Goal: Transaction & Acquisition: Purchase product/service

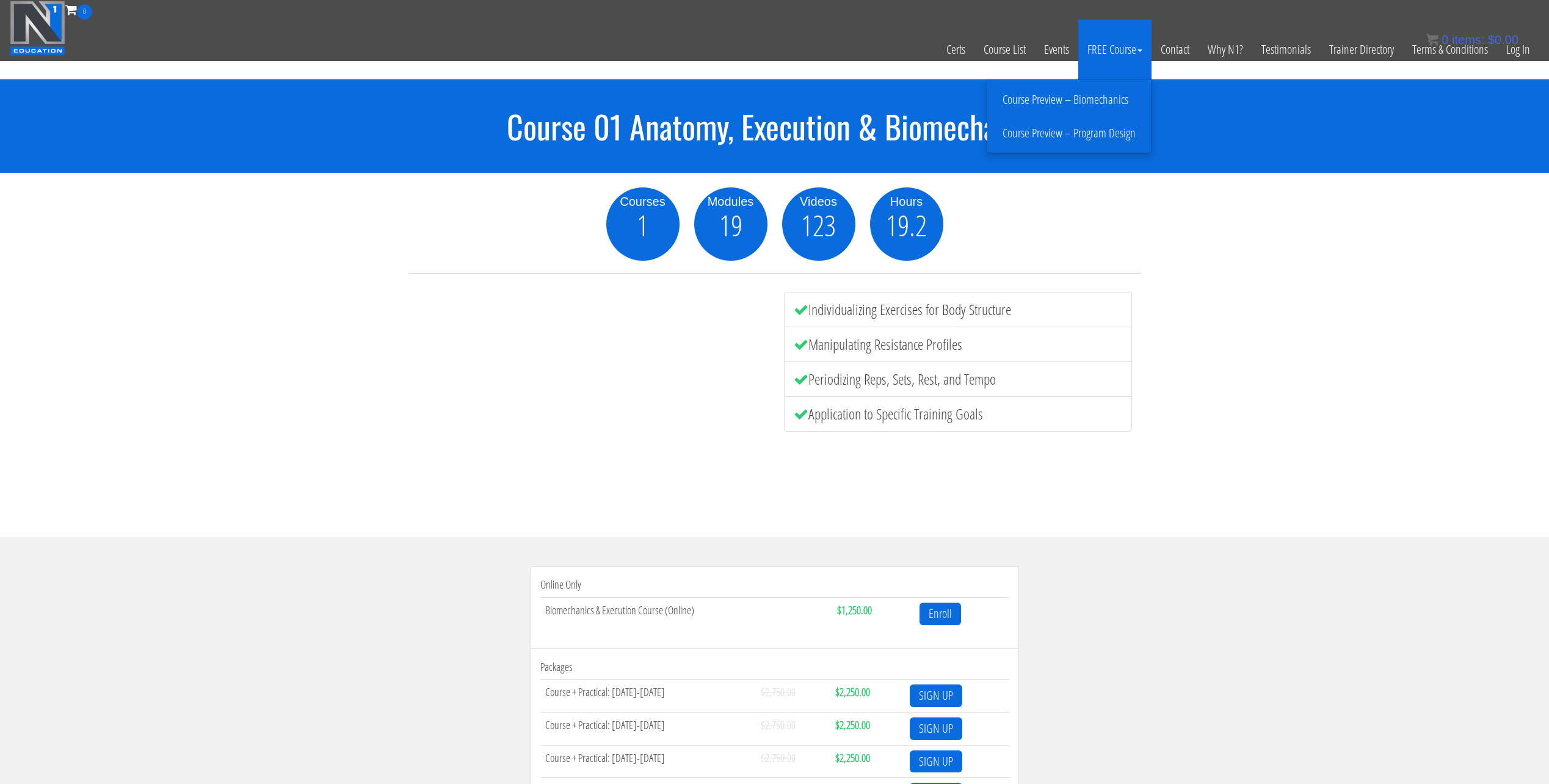
click at [1109, 97] on link "Course Preview – Biomechanics" at bounding box center [1069, 99] width 157 height 21
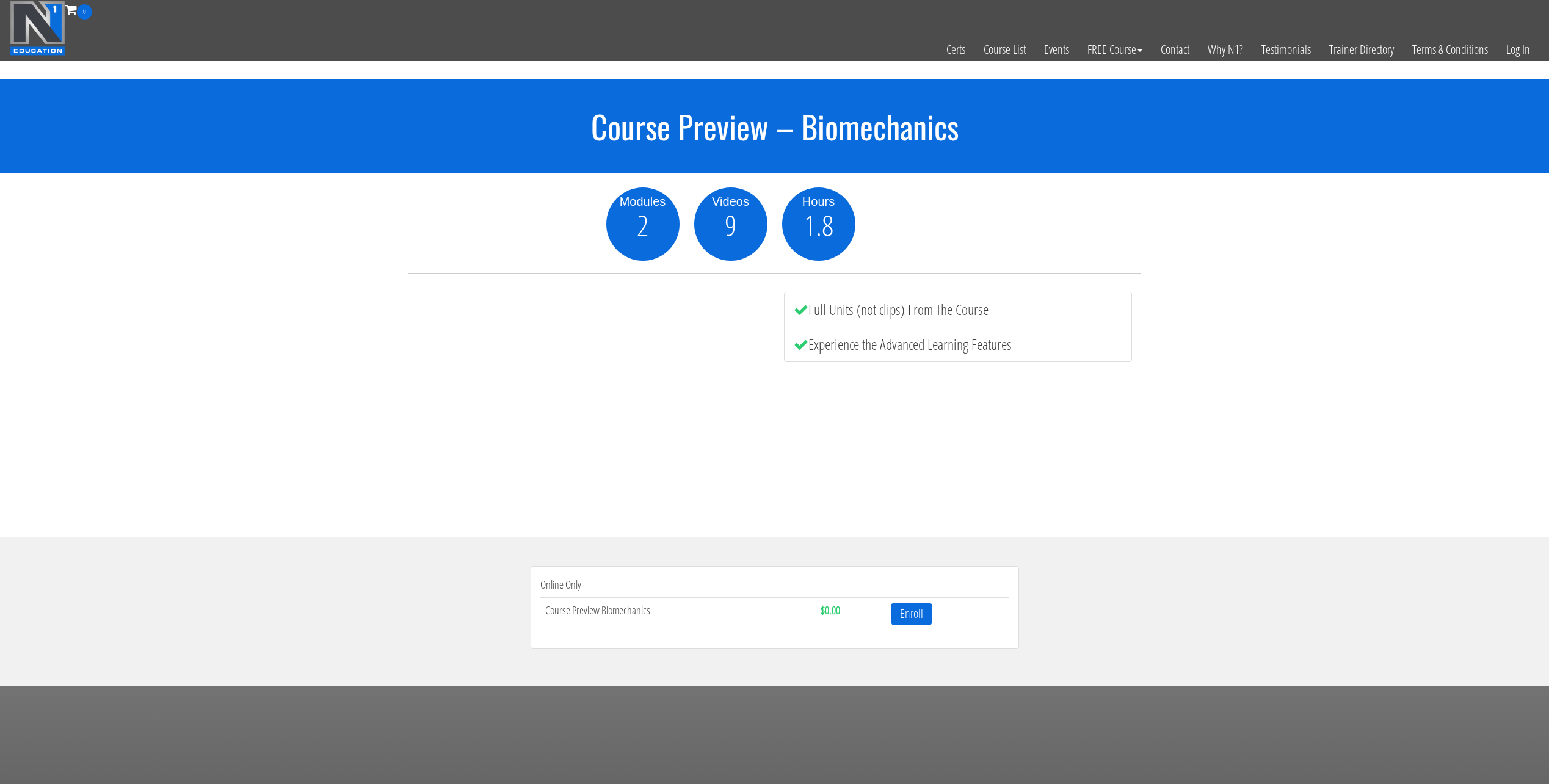
drag, startPoint x: 935, startPoint y: 564, endPoint x: 934, endPoint y: 586, distance: 22.0
click at [934, 582] on section "Online Only Course Preview Biomechanics $0.00 Enroll" at bounding box center [774, 610] width 1549 height 148
click at [922, 606] on link "Enroll" at bounding box center [911, 613] width 41 height 22
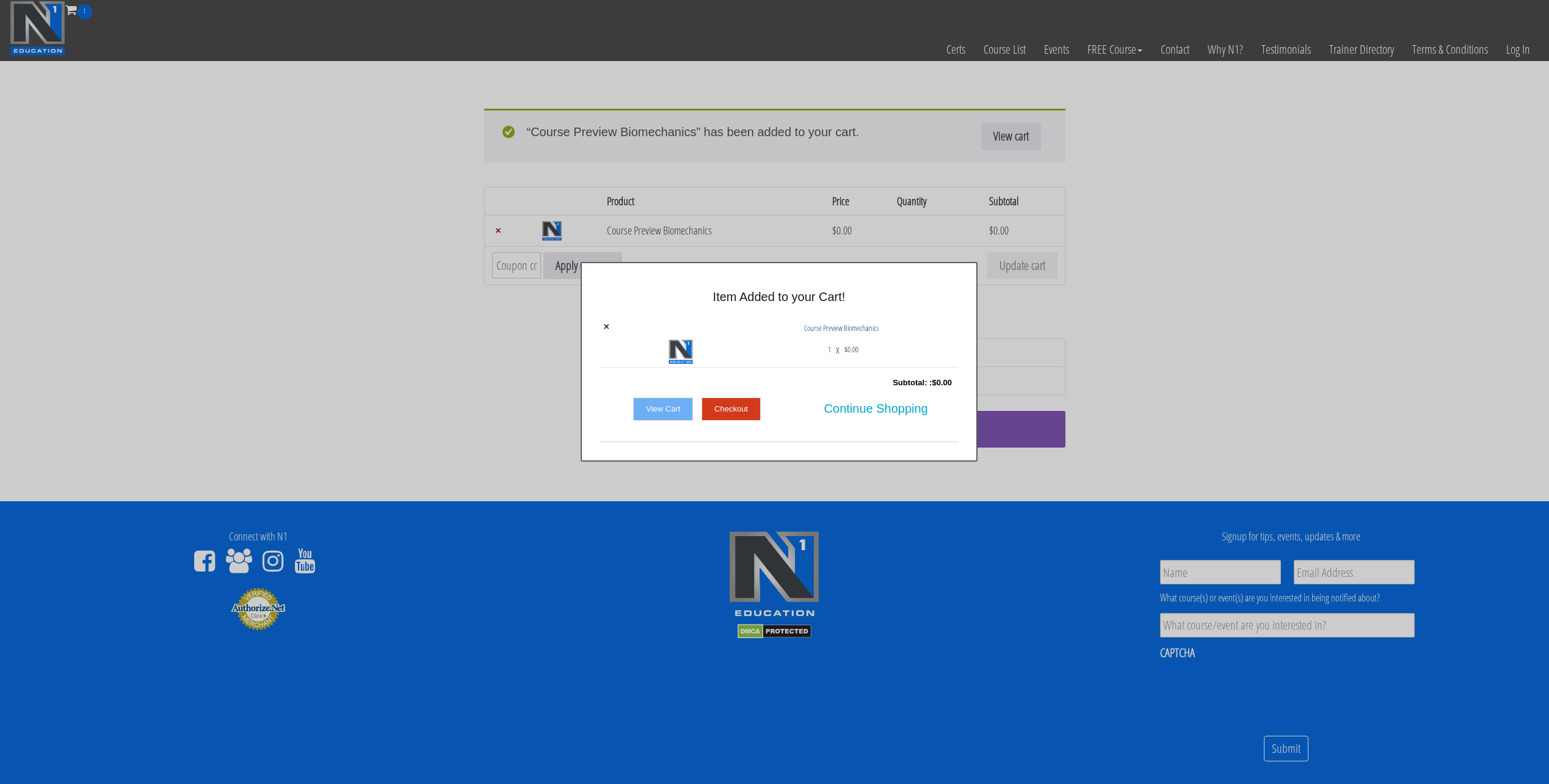
click at [724, 408] on link "Checkout" at bounding box center [731, 409] width 60 height 23
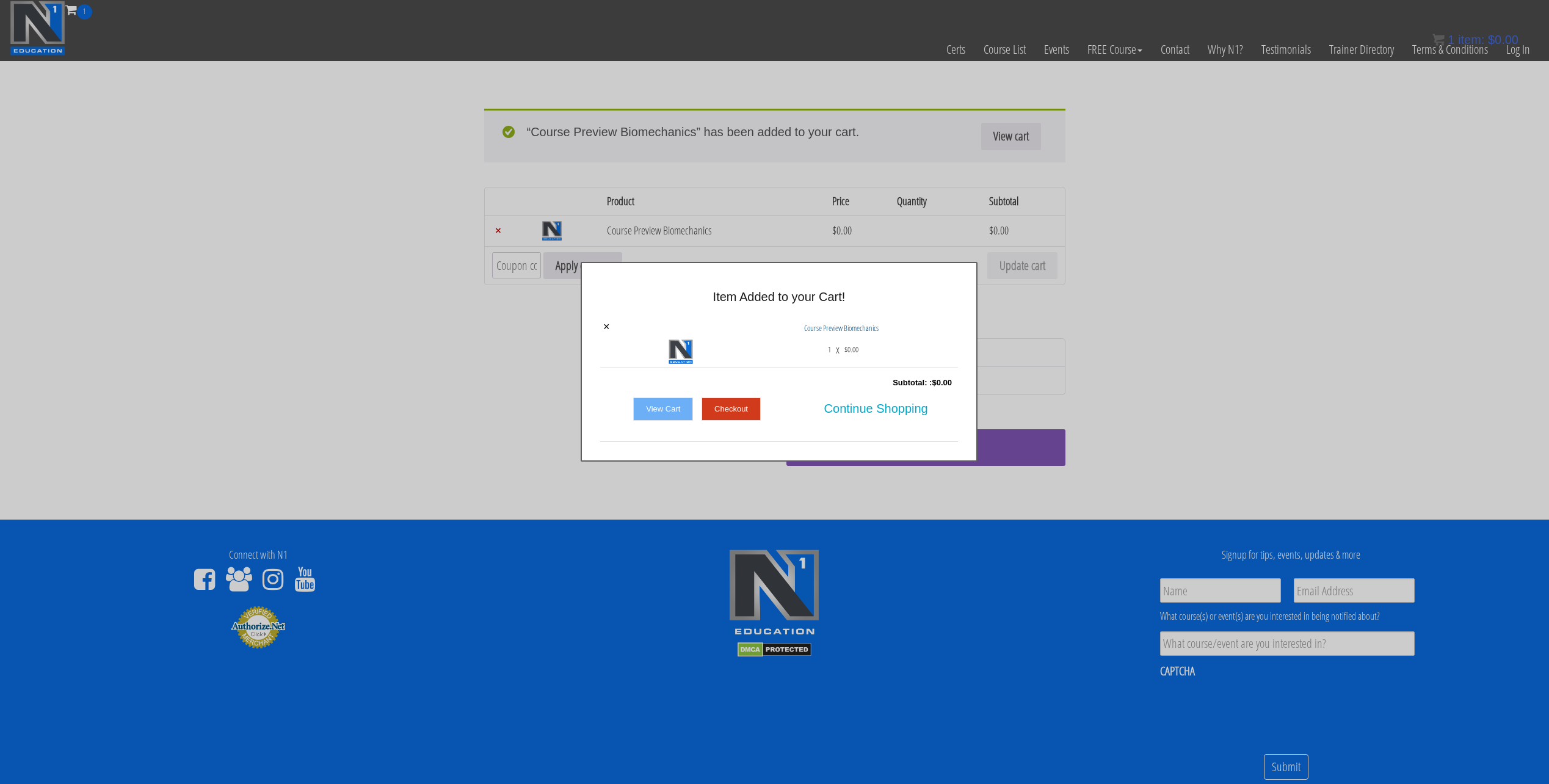
click at [1054, 309] on div "× Item Added to your Cart! × Course Preview Biomechanics 1 x $ 0.00 Subtotal: :…" at bounding box center [779, 361] width 1549 height 199
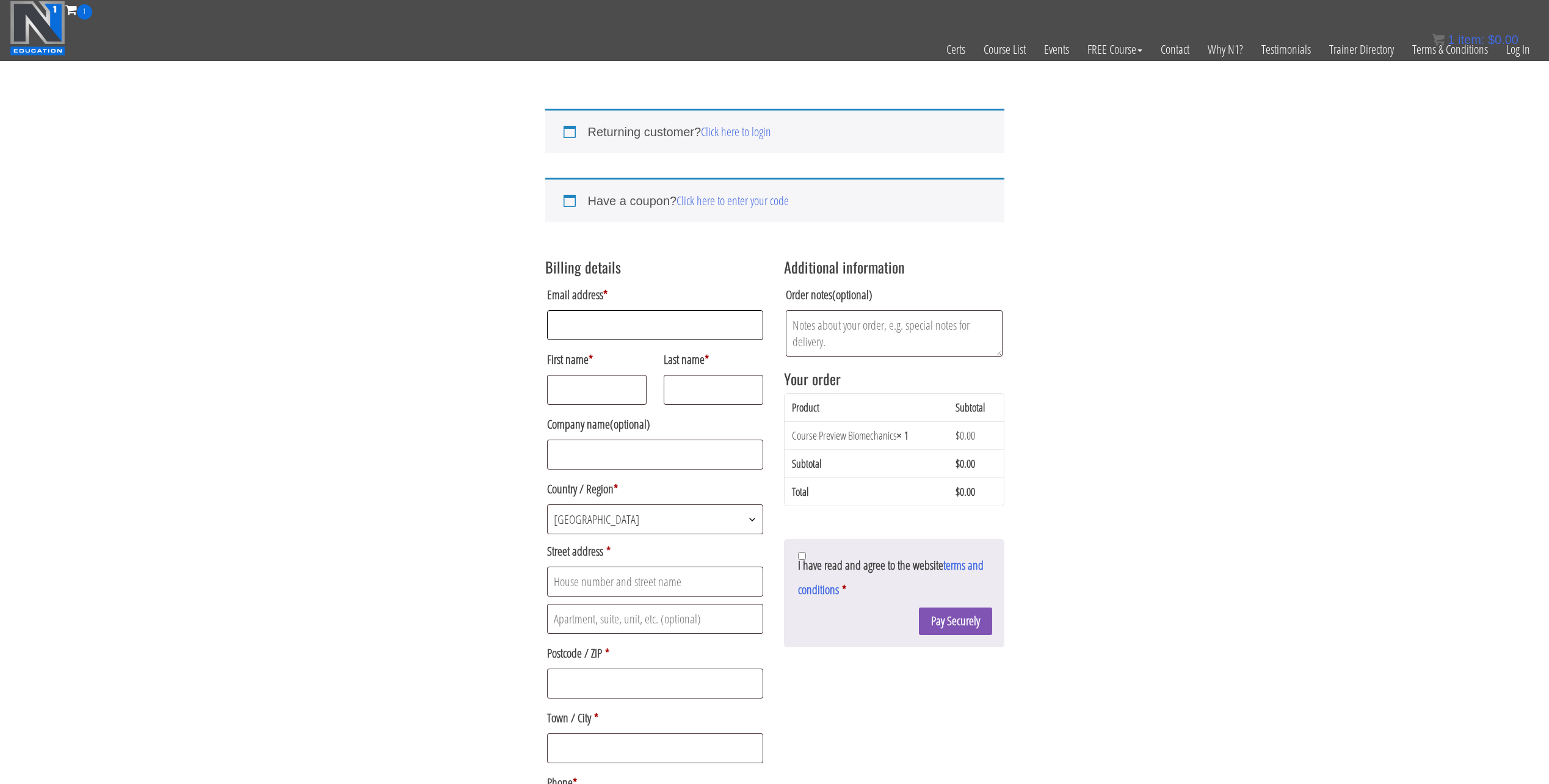
click at [685, 332] on input "Email address *" at bounding box center [655, 325] width 217 height 30
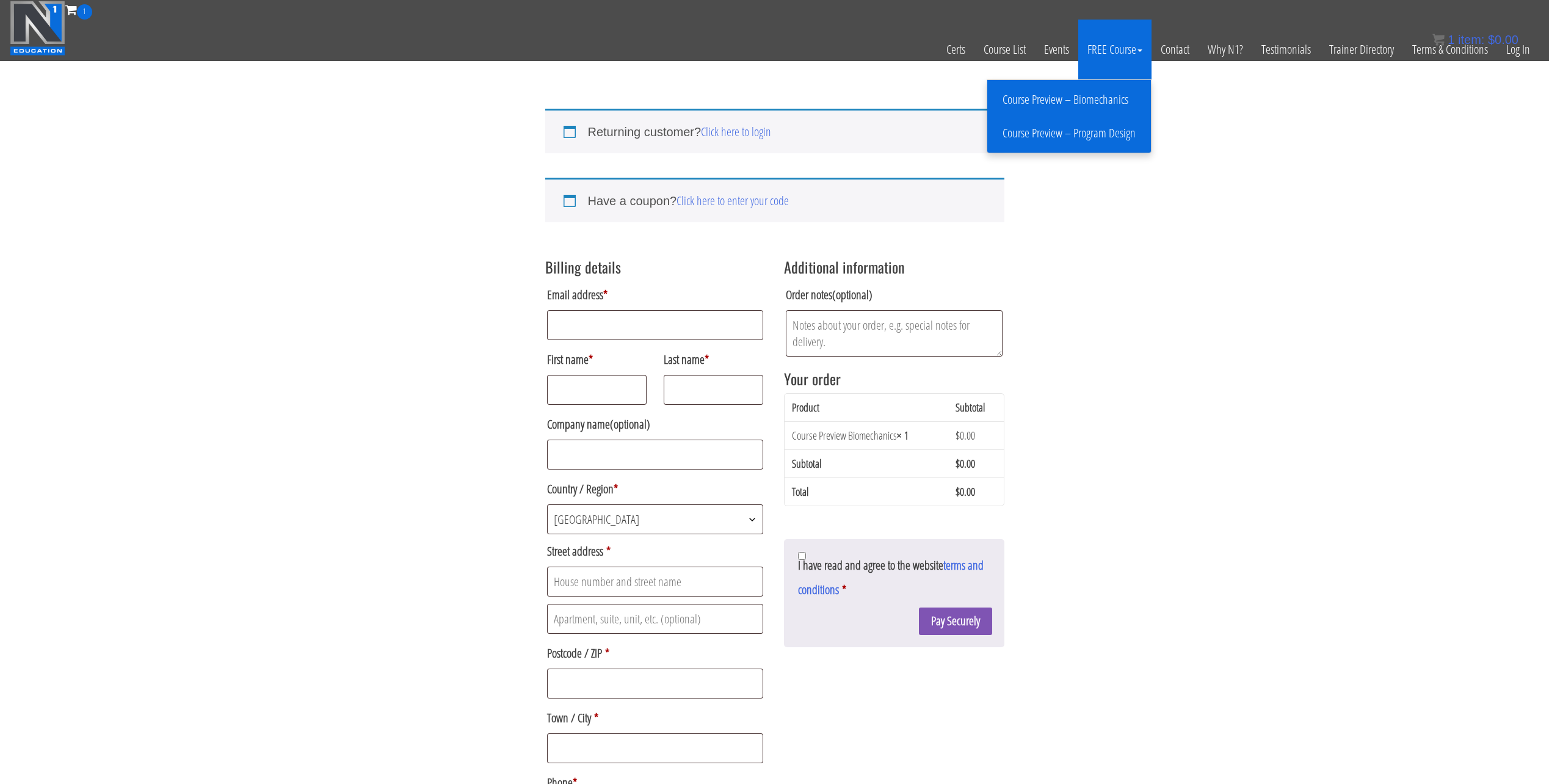
click at [1094, 129] on link "Course Preview – Program Design" at bounding box center [1069, 133] width 157 height 21
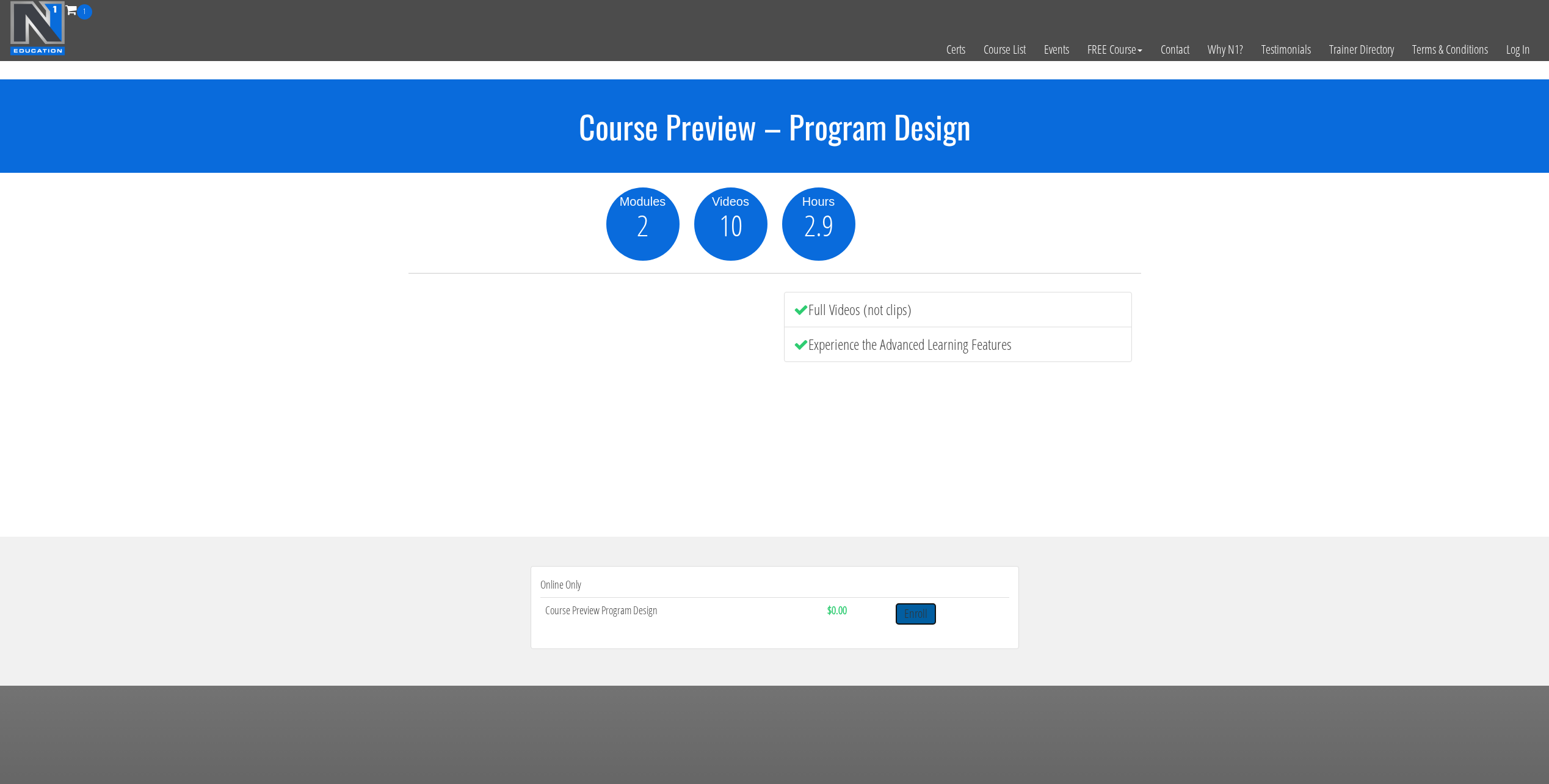
click at [920, 607] on link "Enroll" at bounding box center [916, 613] width 41 height 22
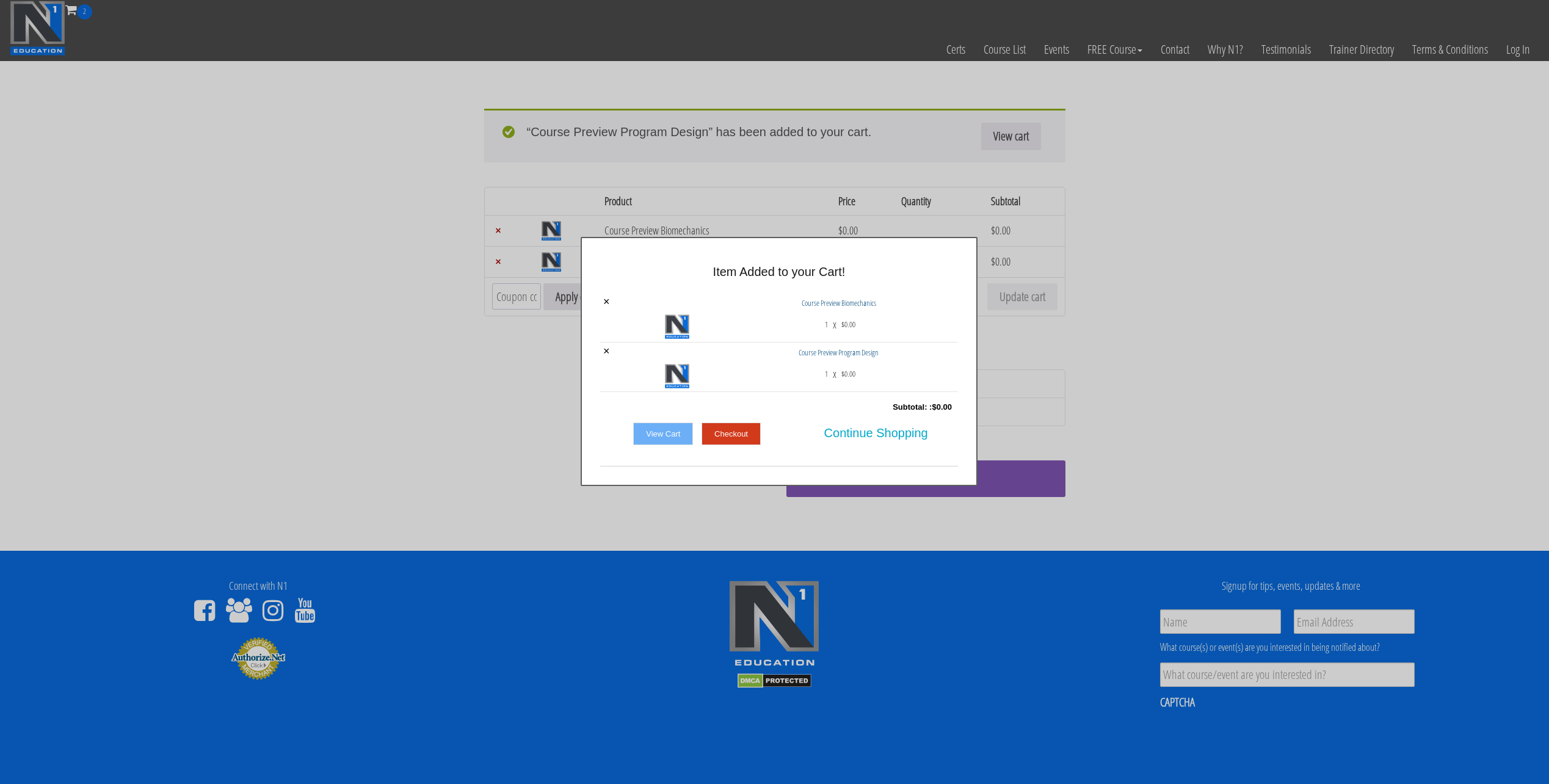
click at [731, 434] on link "Checkout" at bounding box center [731, 433] width 60 height 23
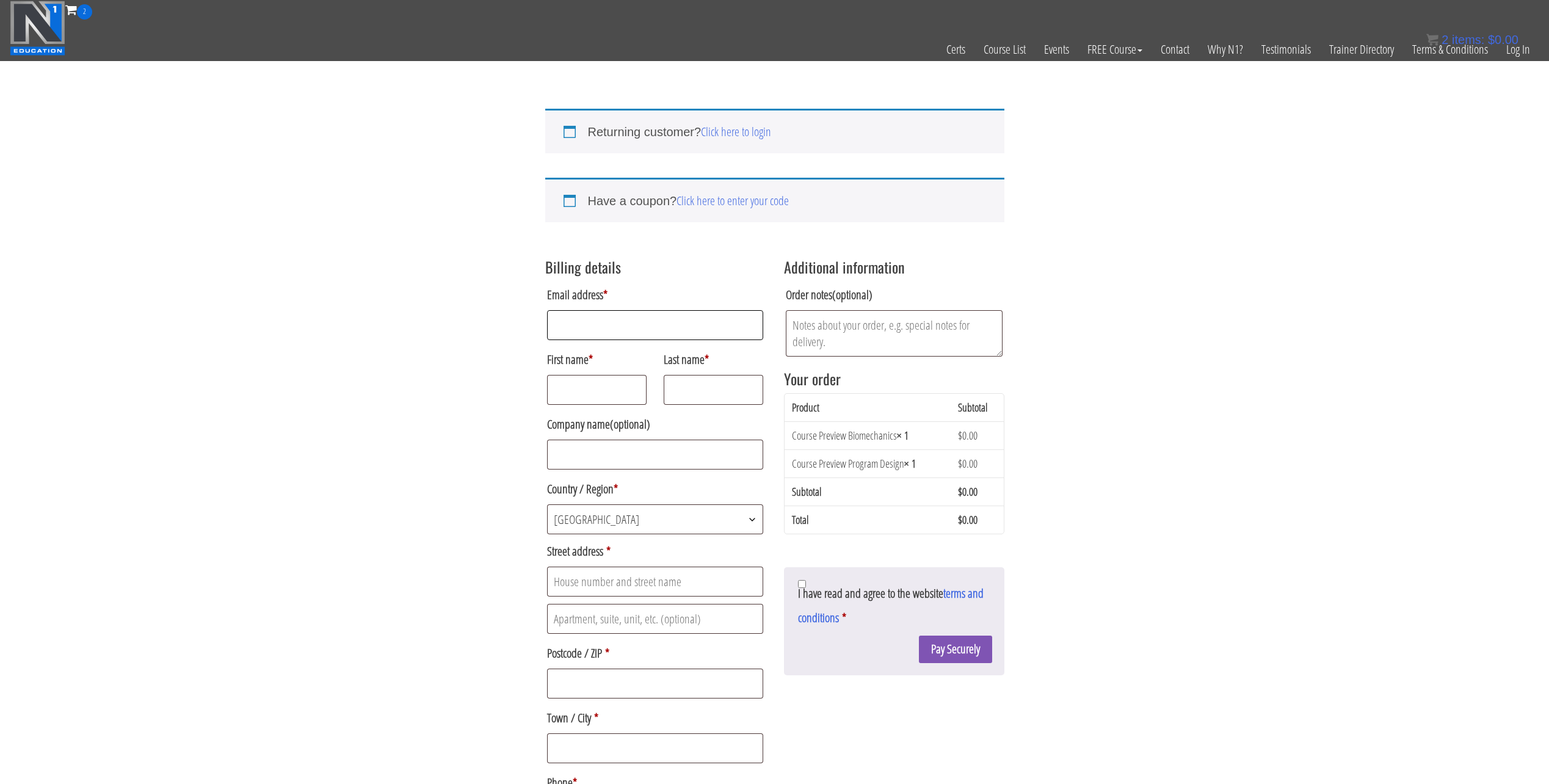
click at [654, 340] on input "Email address *" at bounding box center [655, 325] width 217 height 30
type input "[EMAIL_ADDRESS][DOMAIN_NAME]"
type input "A"
type input "Silviu"
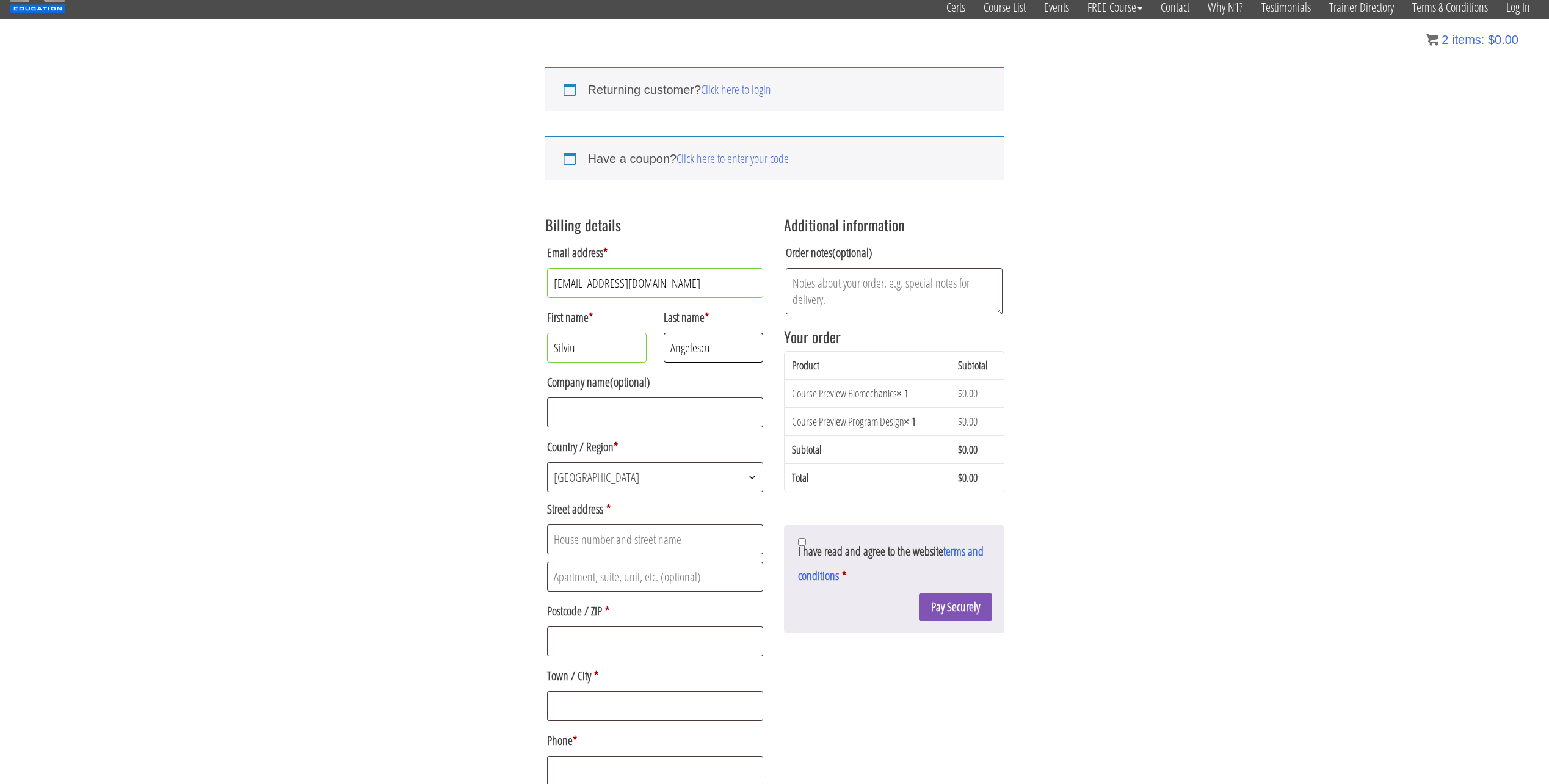
scroll to position [61, 0]
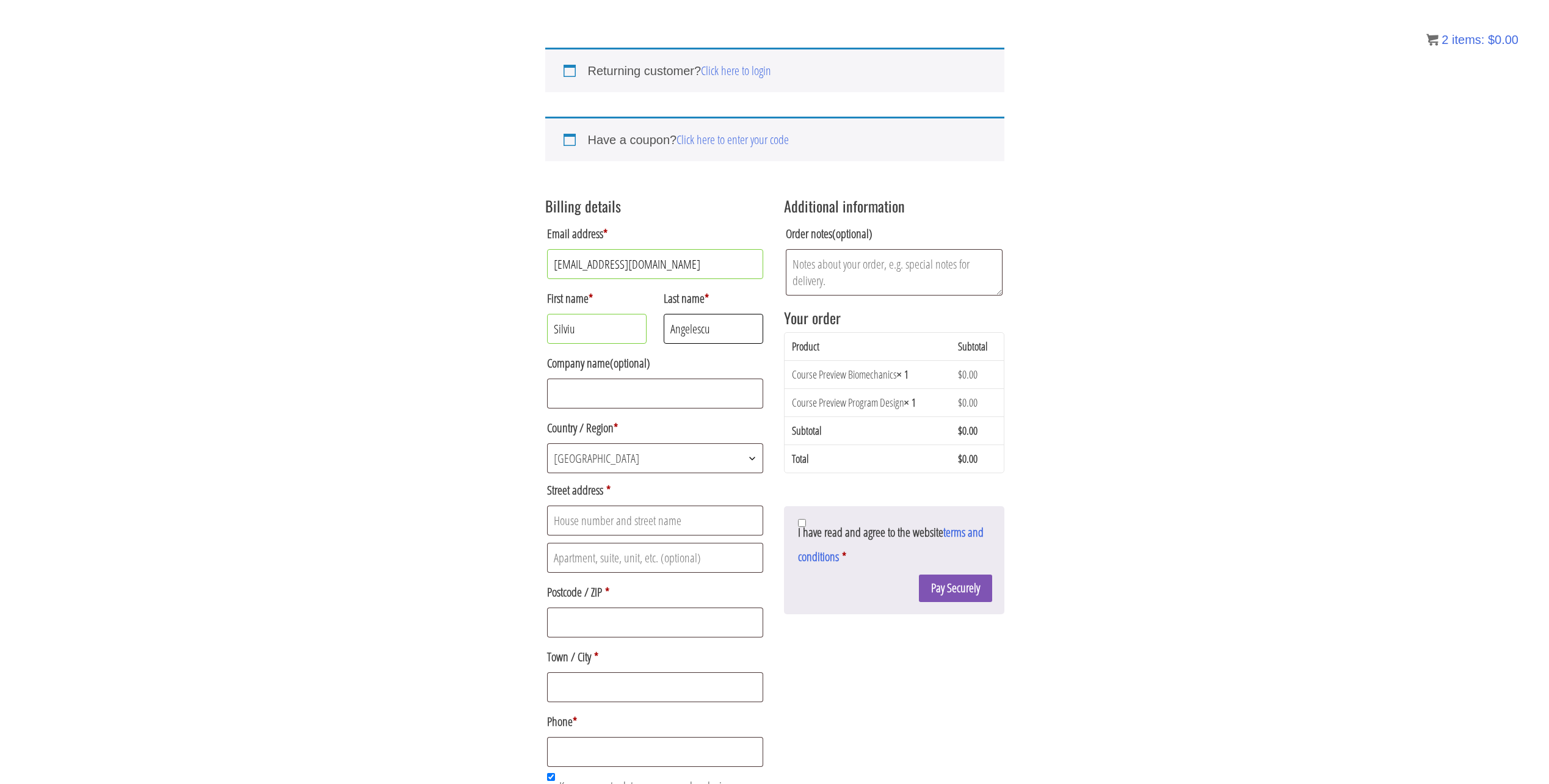
type input "Angelescu"
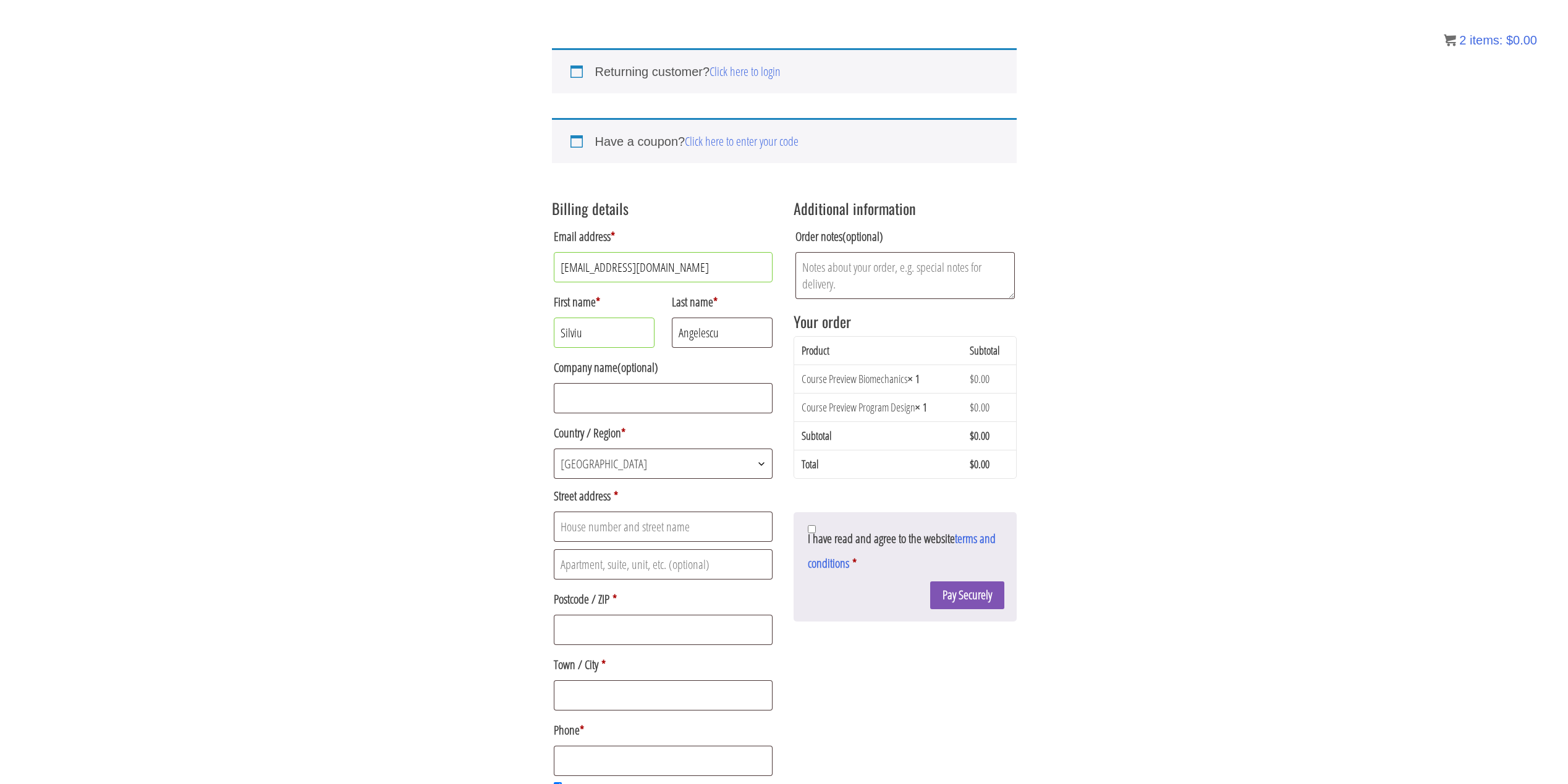
click at [694, 464] on span "Poland" at bounding box center [663, 463] width 218 height 29
type input "rom"
select select "RO"
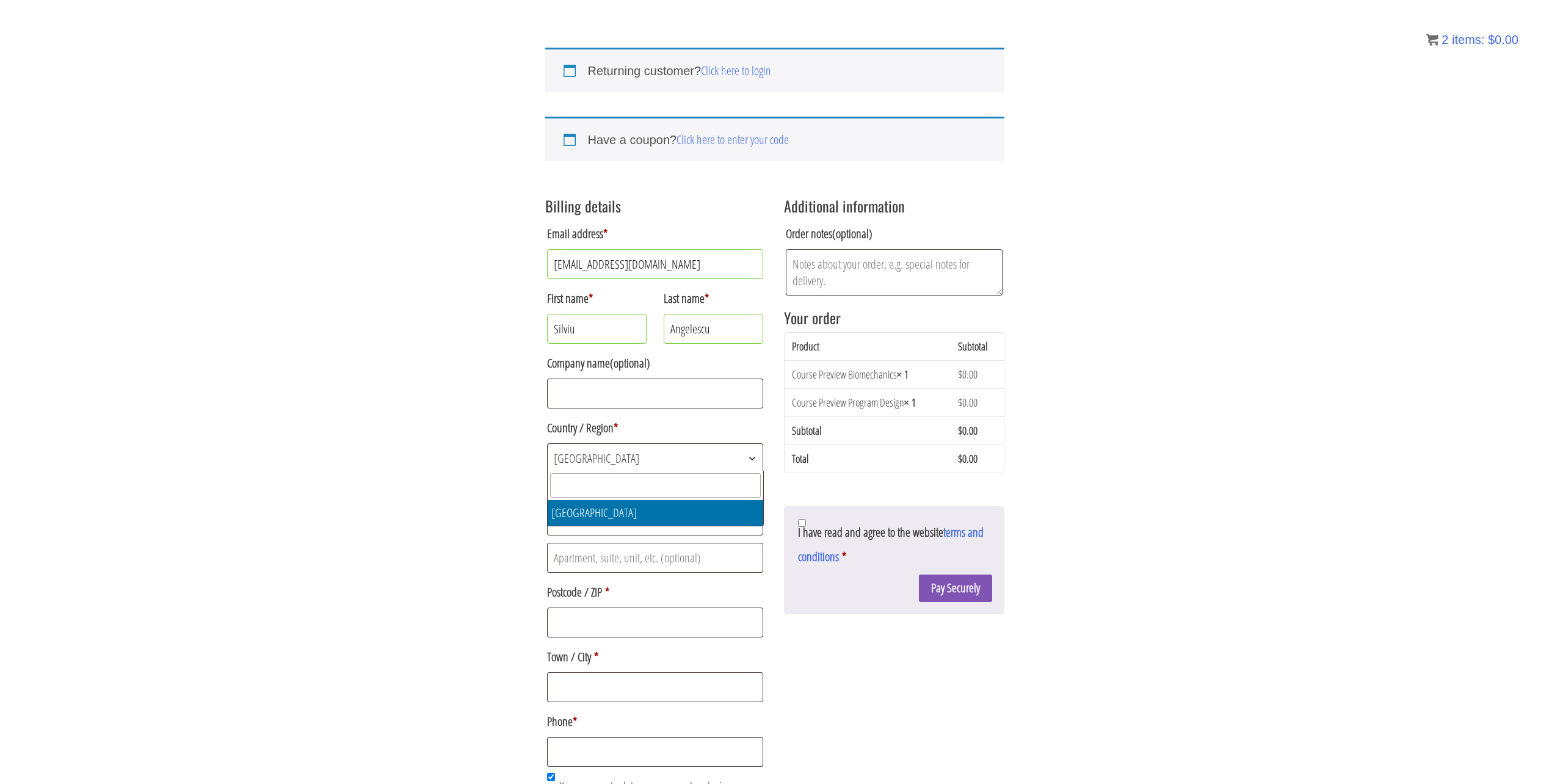
select select "RO"
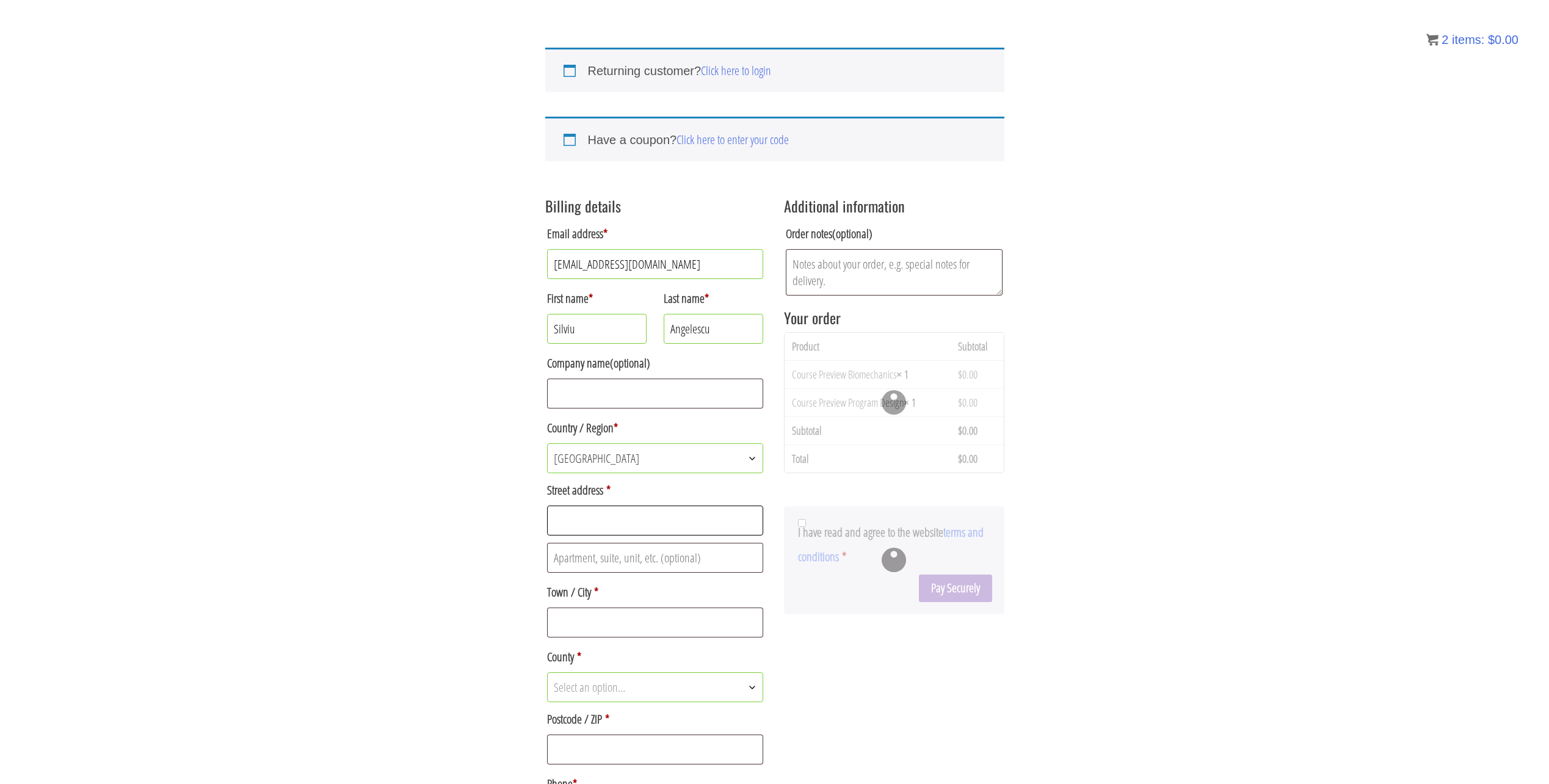
click at [606, 522] on input "Street address *" at bounding box center [655, 521] width 217 height 30
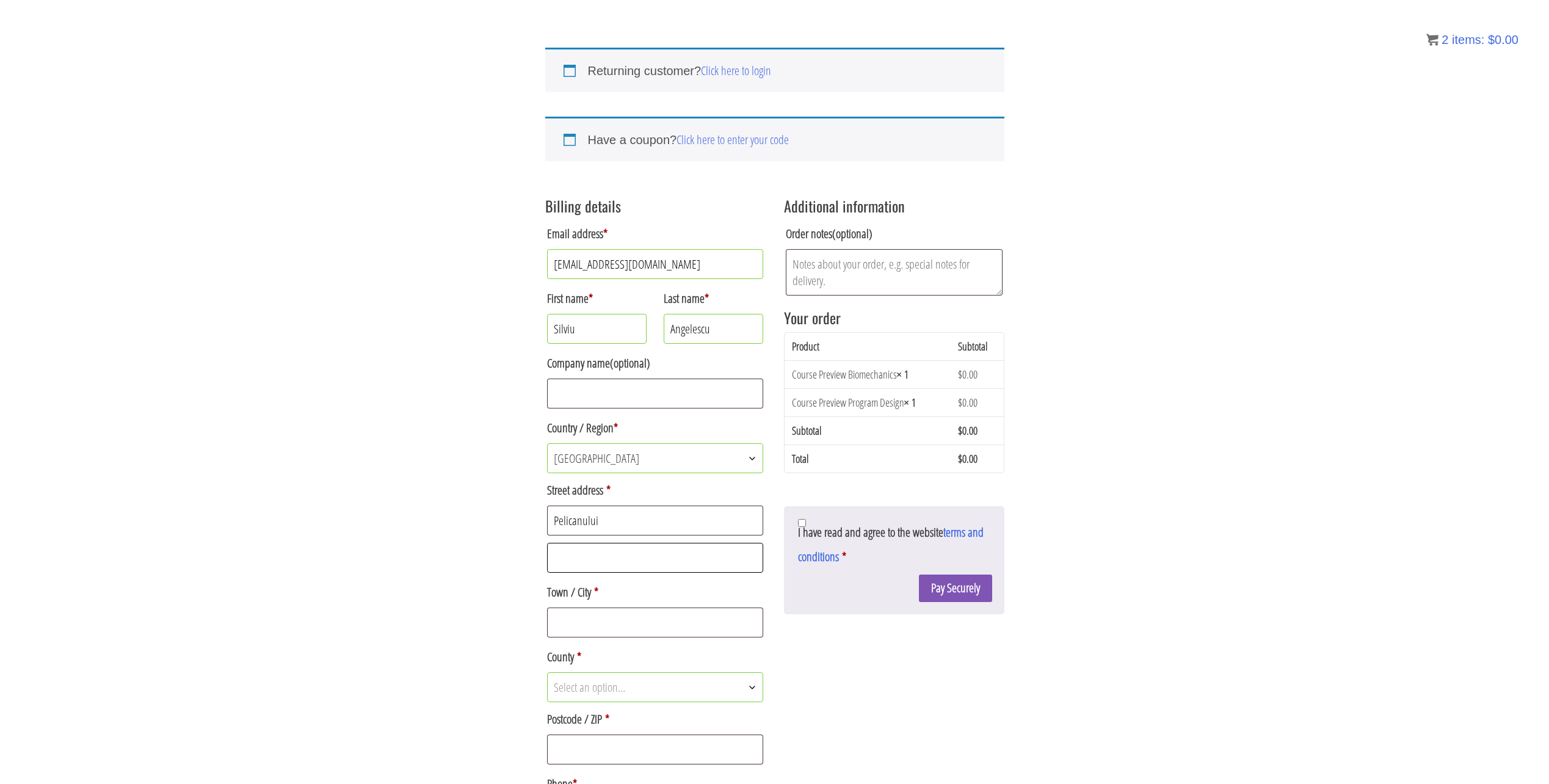
click at [606, 559] on input "Apartment, suite, unit, etc. (optional)" at bounding box center [655, 558] width 217 height 30
click at [457, 540] on div "Returning customer? Click here to login If you have shopped with us before, ple…" at bounding box center [774, 501] width 1549 height 966
drag, startPoint x: 594, startPoint y: 517, endPoint x: 603, endPoint y: 517, distance: 9.0
click at [594, 517] on input "Pelicanului" at bounding box center [655, 521] width 217 height 30
click at [613, 516] on input "Pelicanului" at bounding box center [655, 521] width 217 height 30
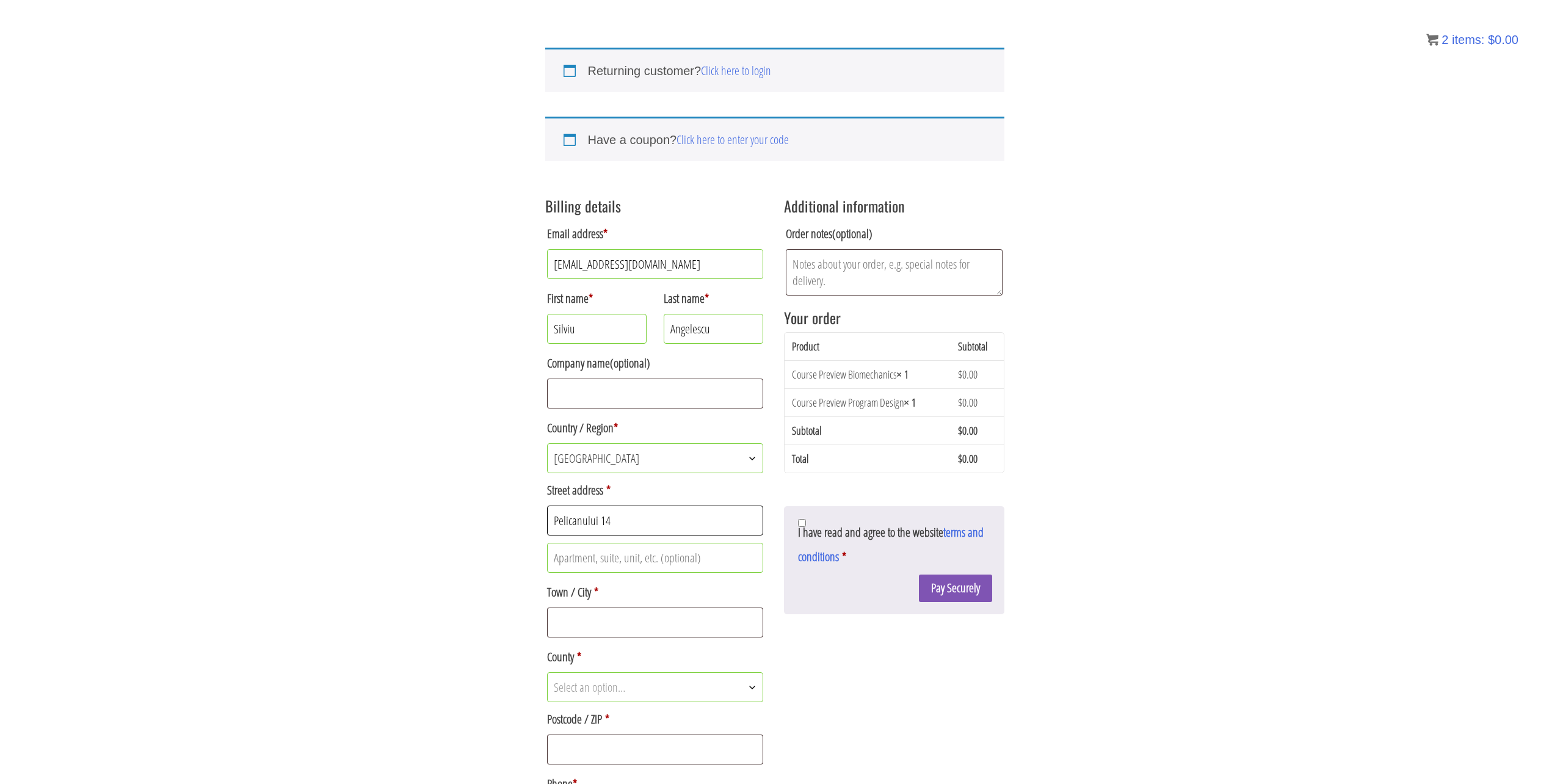
type input "Pelicanului 14"
click at [603, 628] on input "Town / City *" at bounding box center [655, 622] width 217 height 30
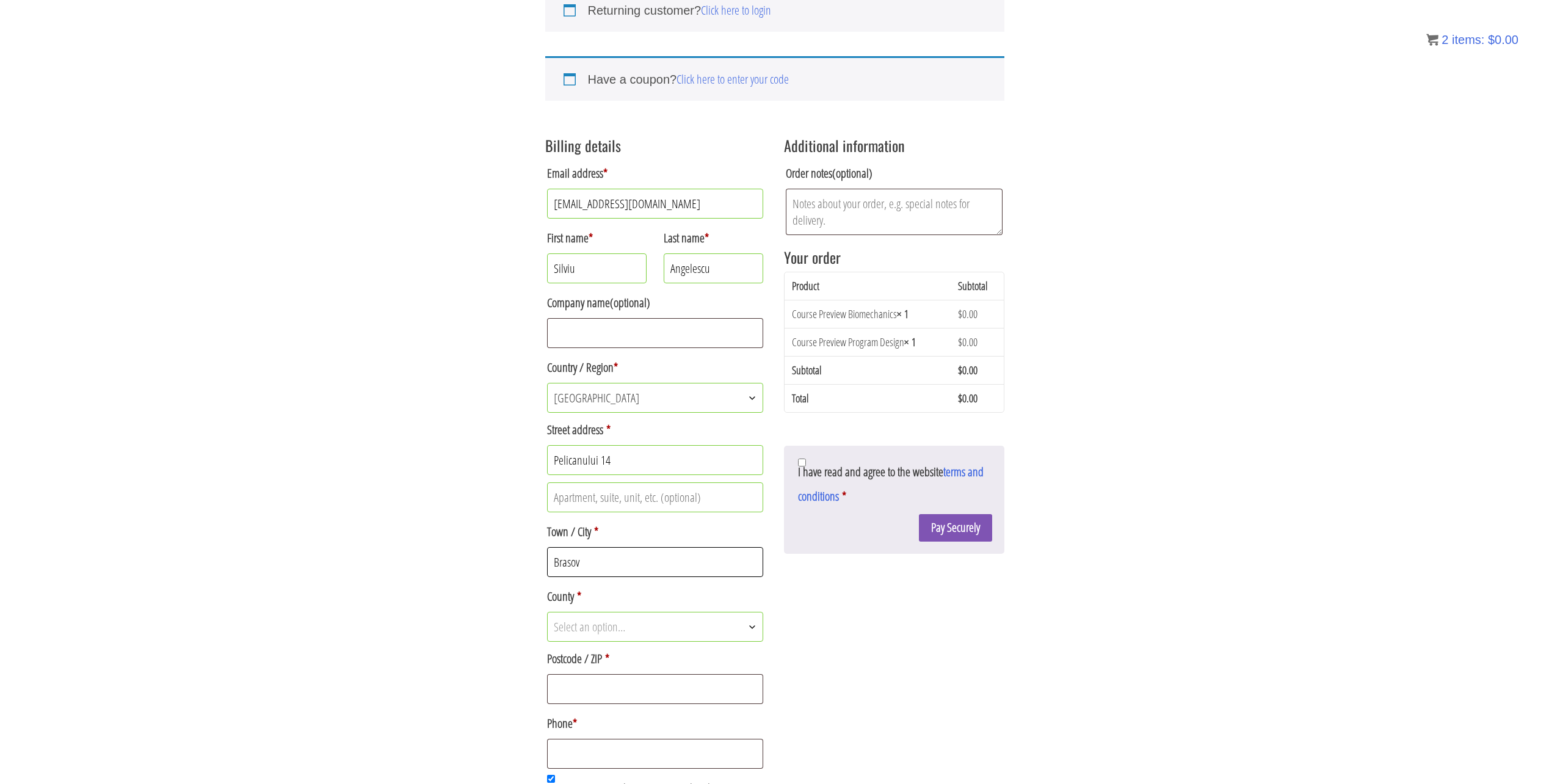
scroll to position [122, 0]
type input "Brasov"
click at [583, 625] on span "Select an option…" at bounding box center [590, 625] width 71 height 17
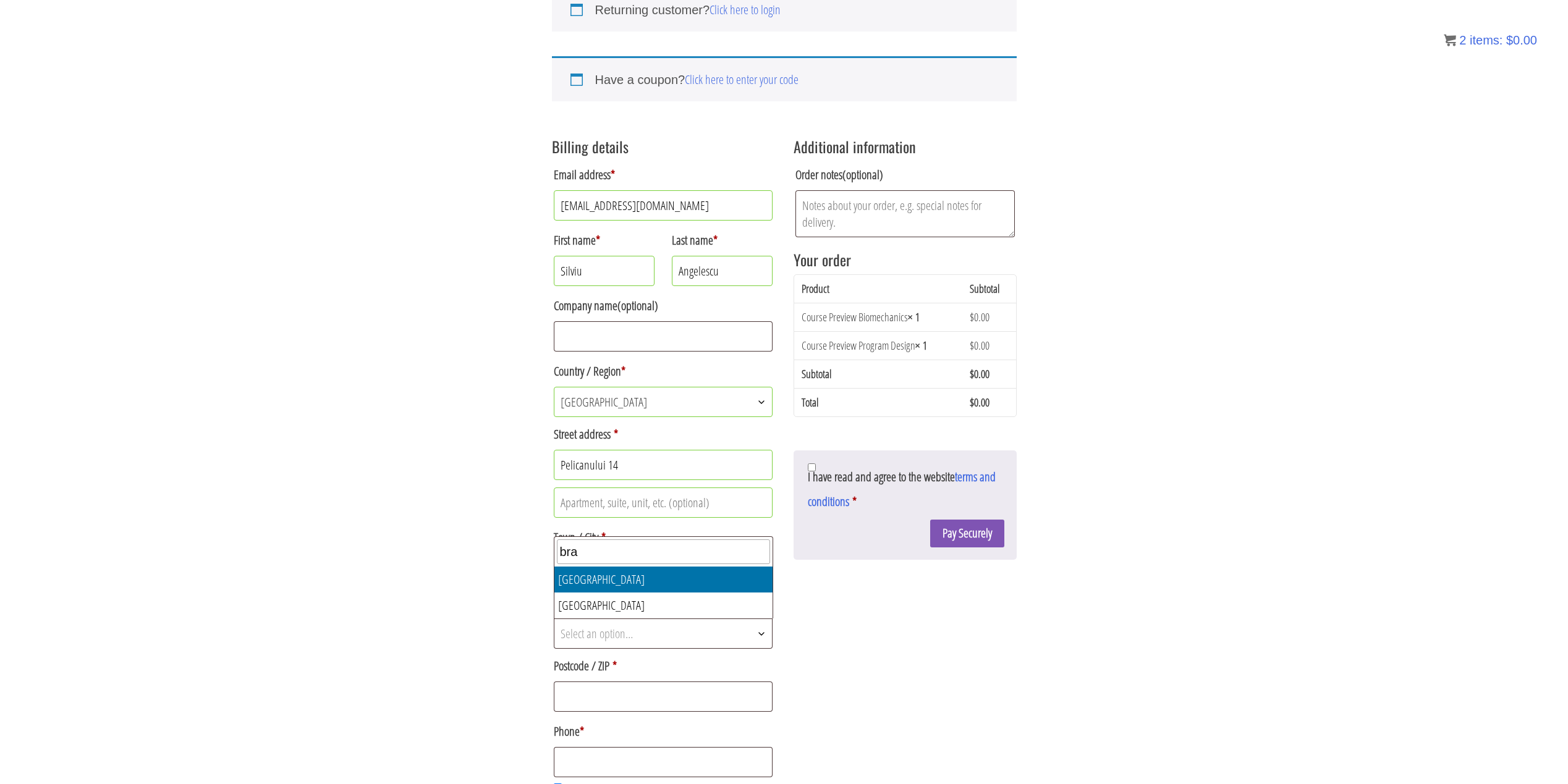
type input "bra"
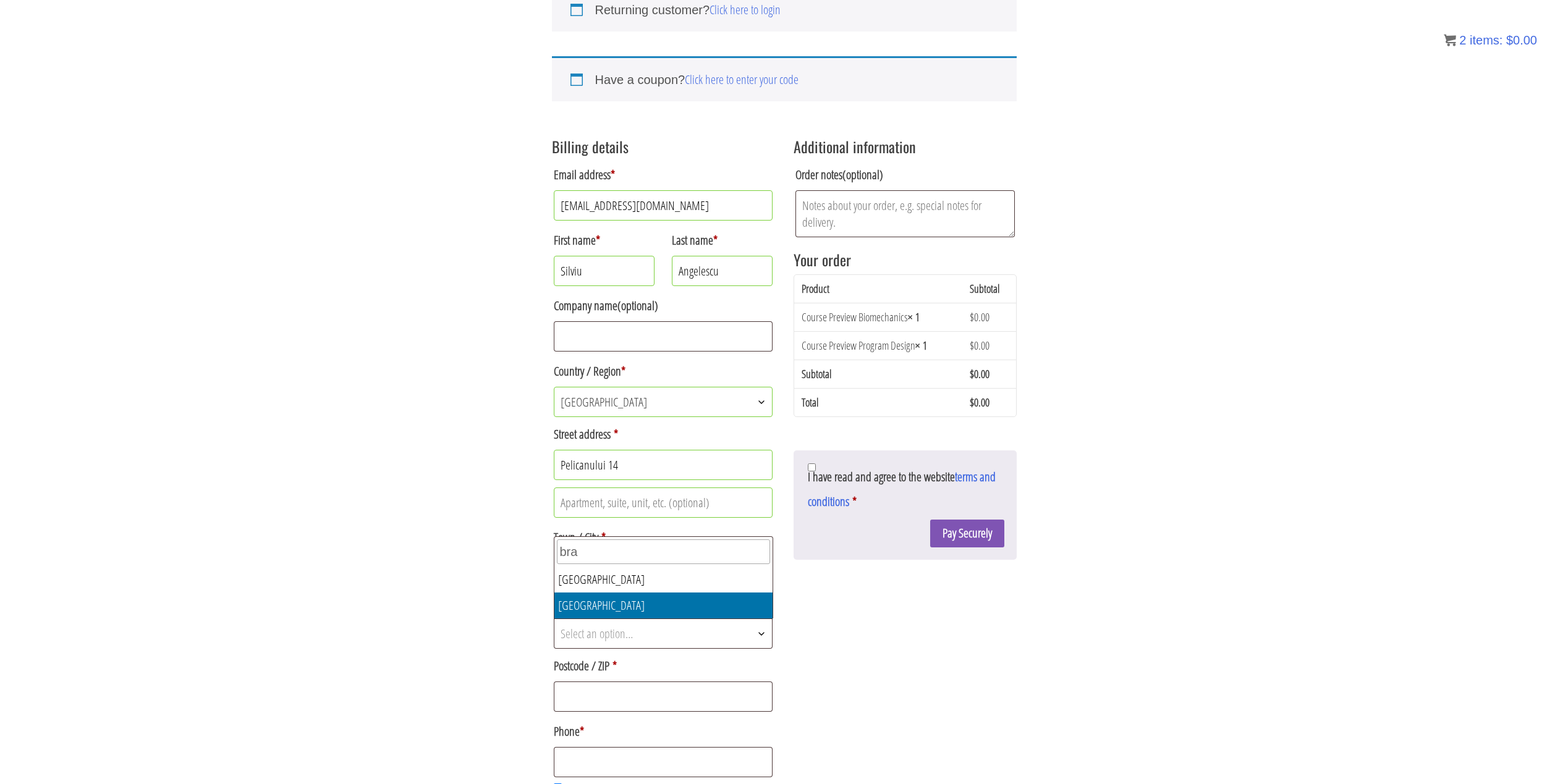
select select "BV"
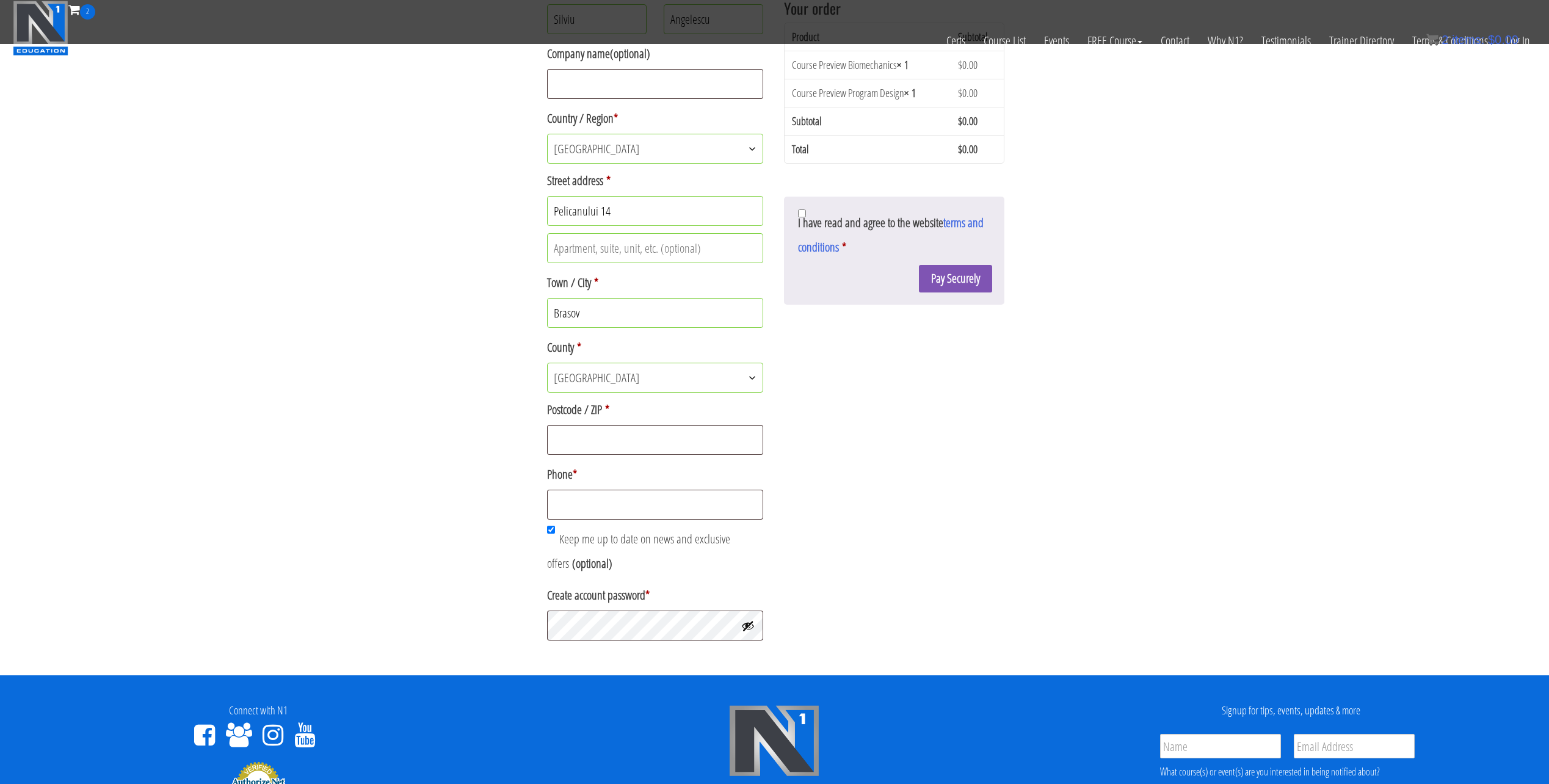
scroll to position [306, 0]
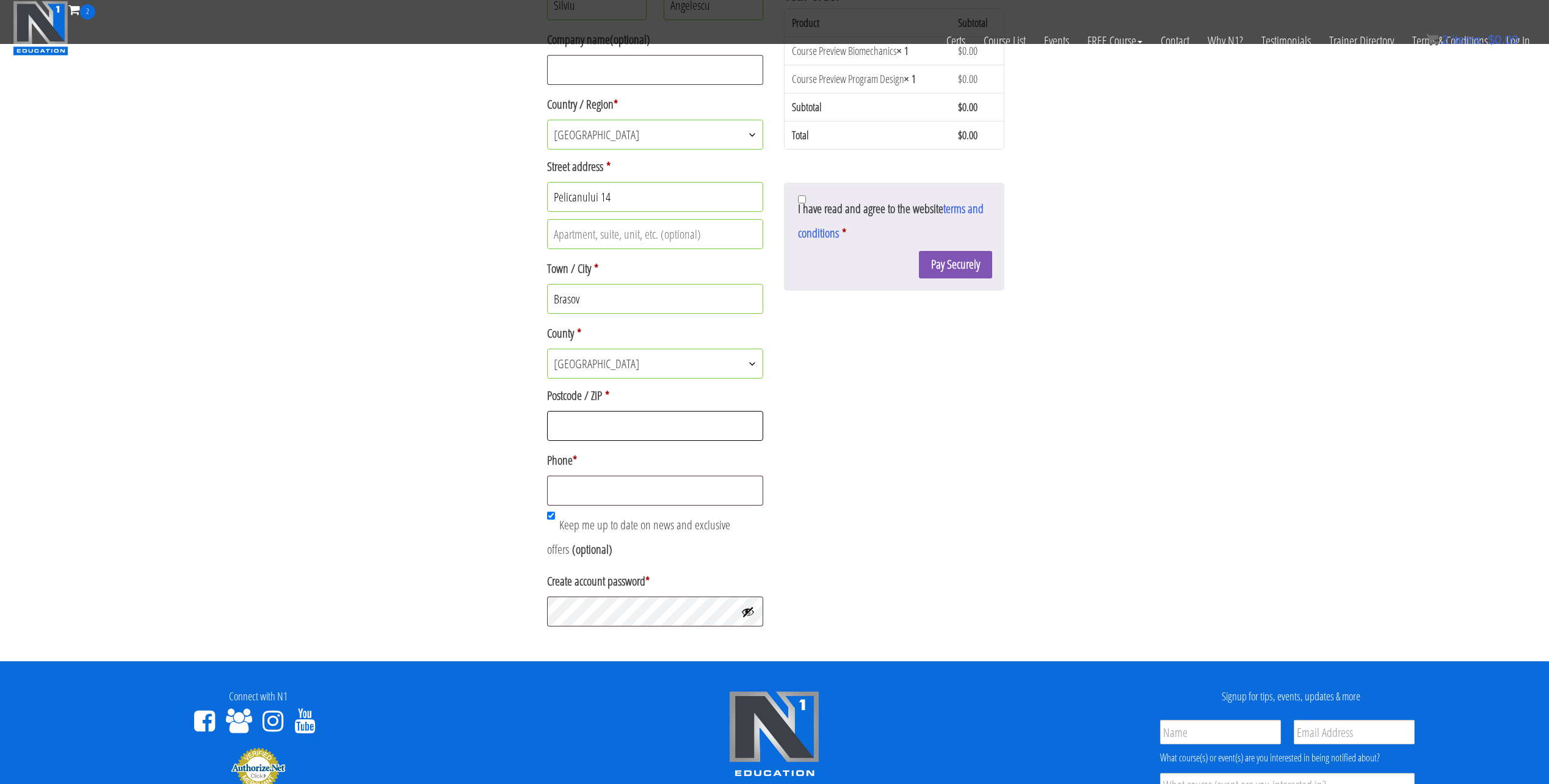
click at [595, 425] on input "Postcode / ZIP *" at bounding box center [655, 426] width 217 height 30
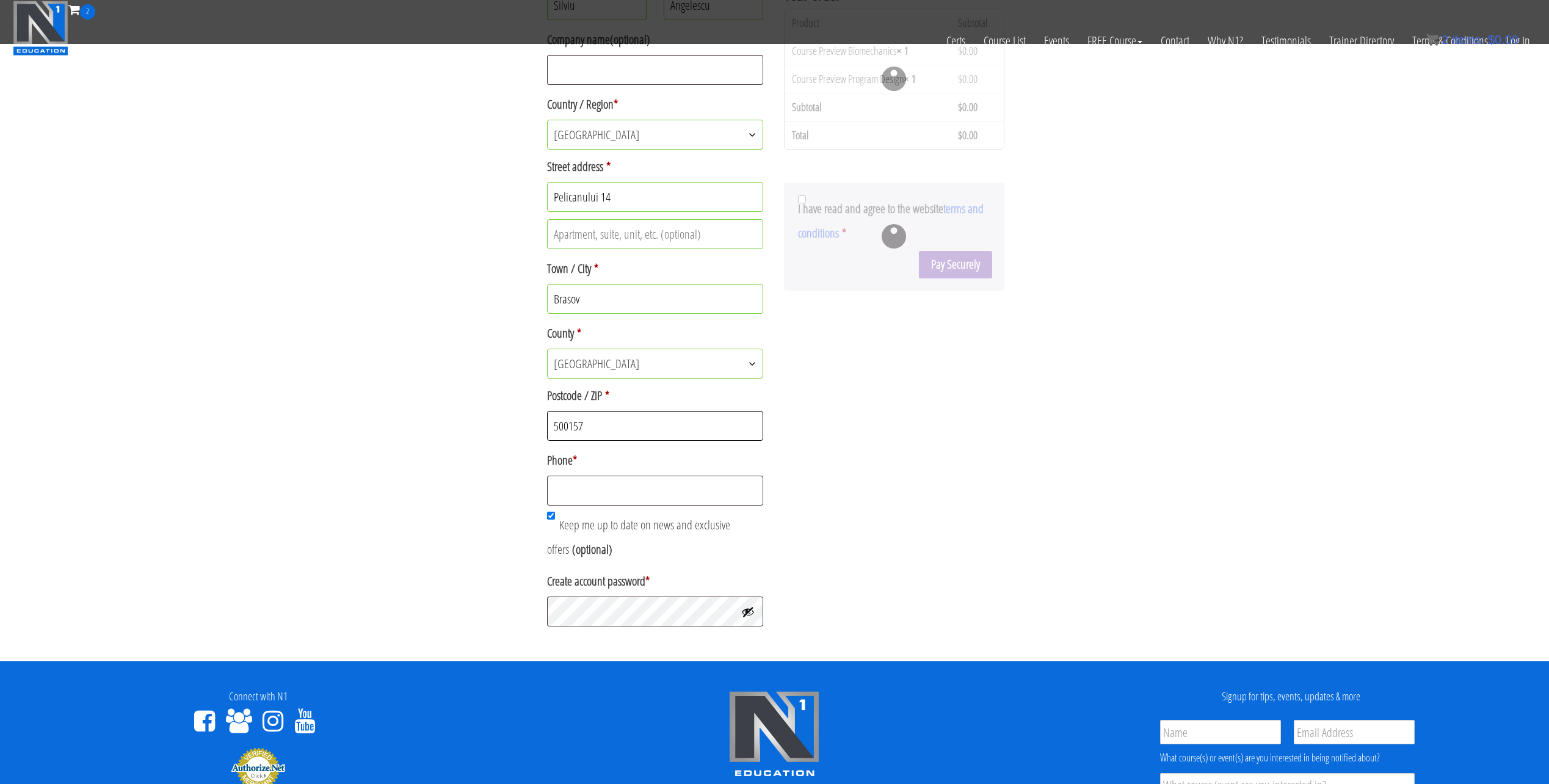
type input "500157"
click at [599, 493] on input "Phone *" at bounding box center [655, 490] width 217 height 30
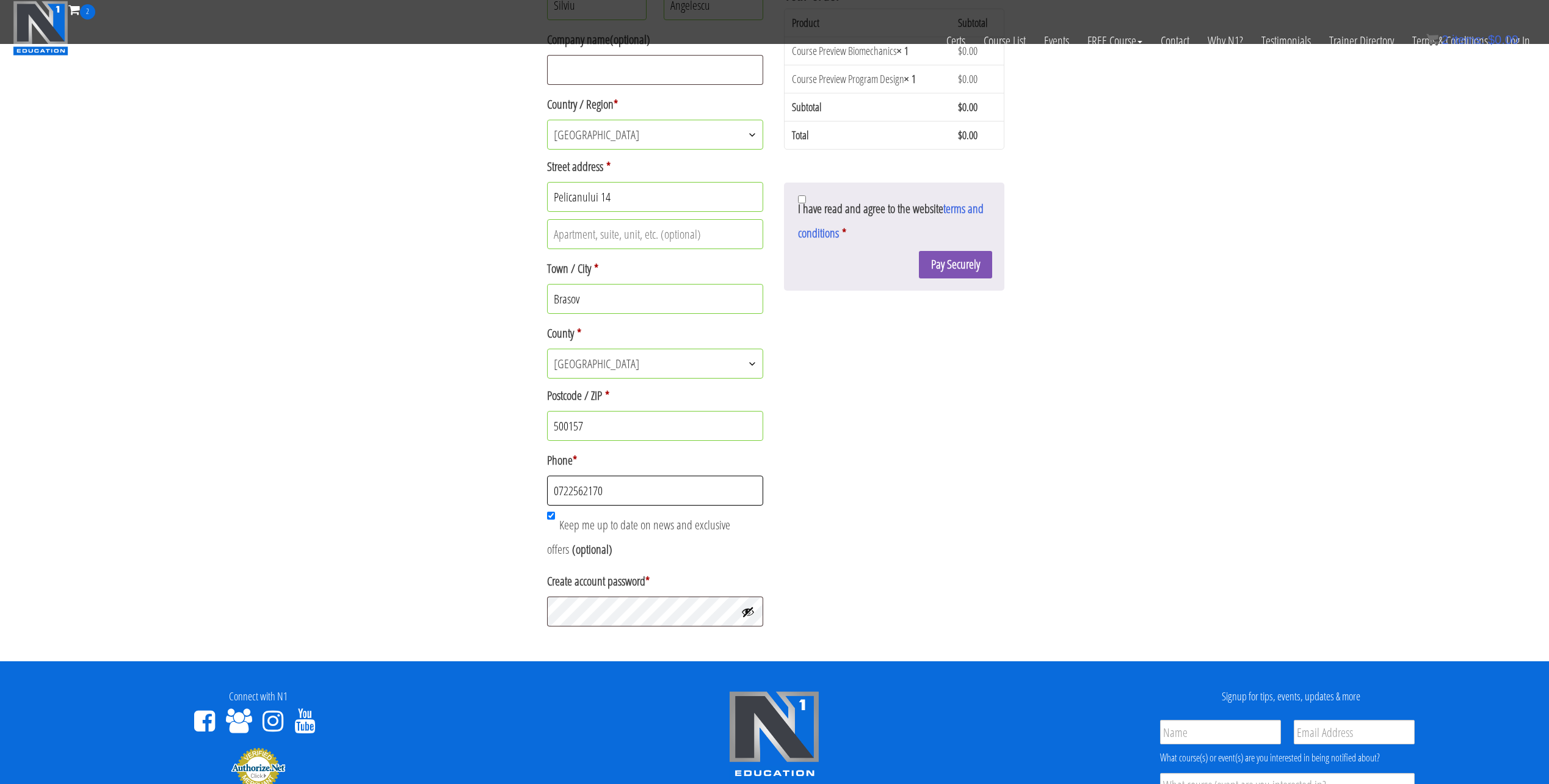
type input "0722562170"
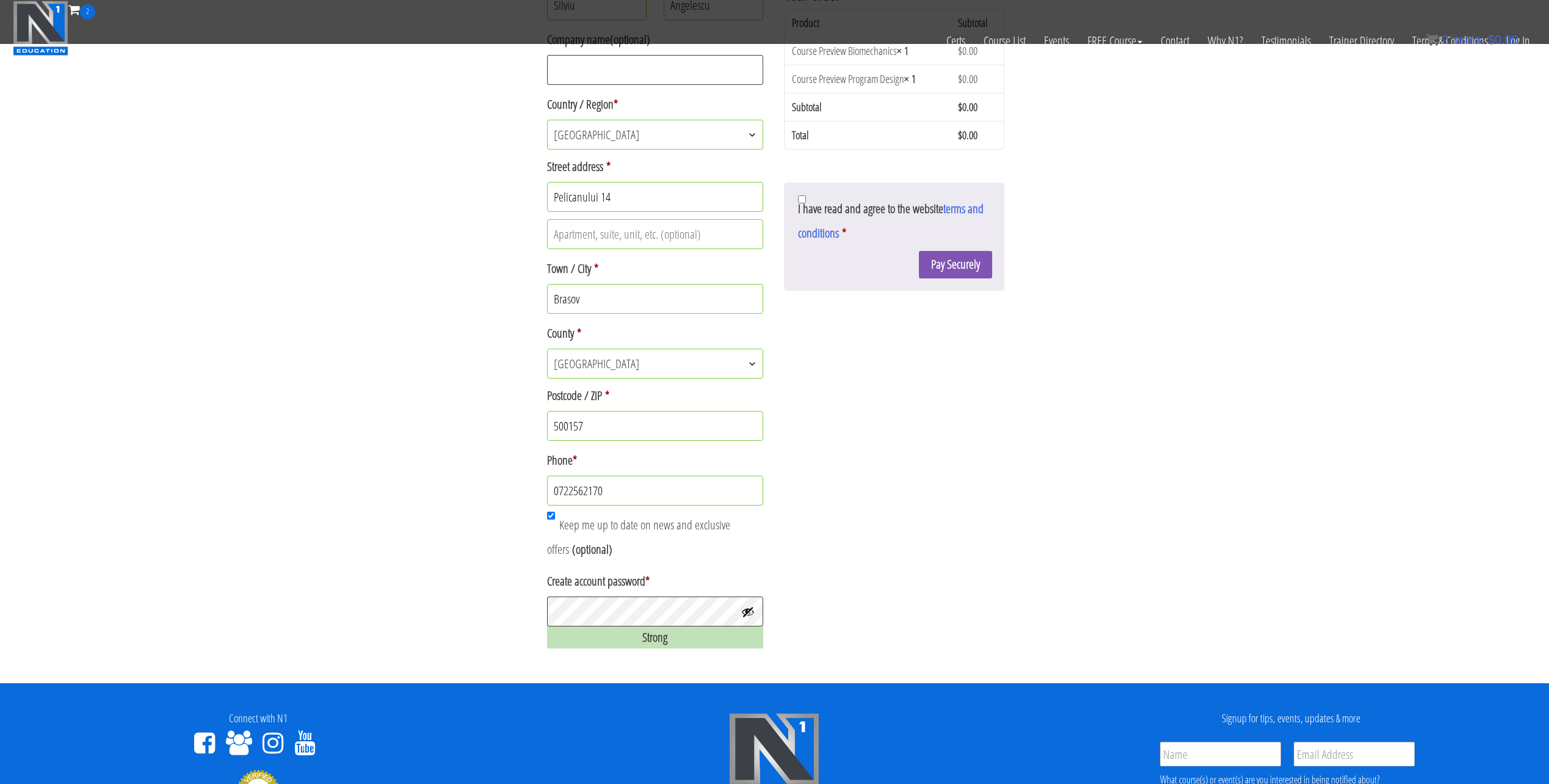
click at [990, 544] on div "Billing details Email address * silviu.angelescu2105@gmail.com First name * Sil…" at bounding box center [775, 258] width 459 height 792
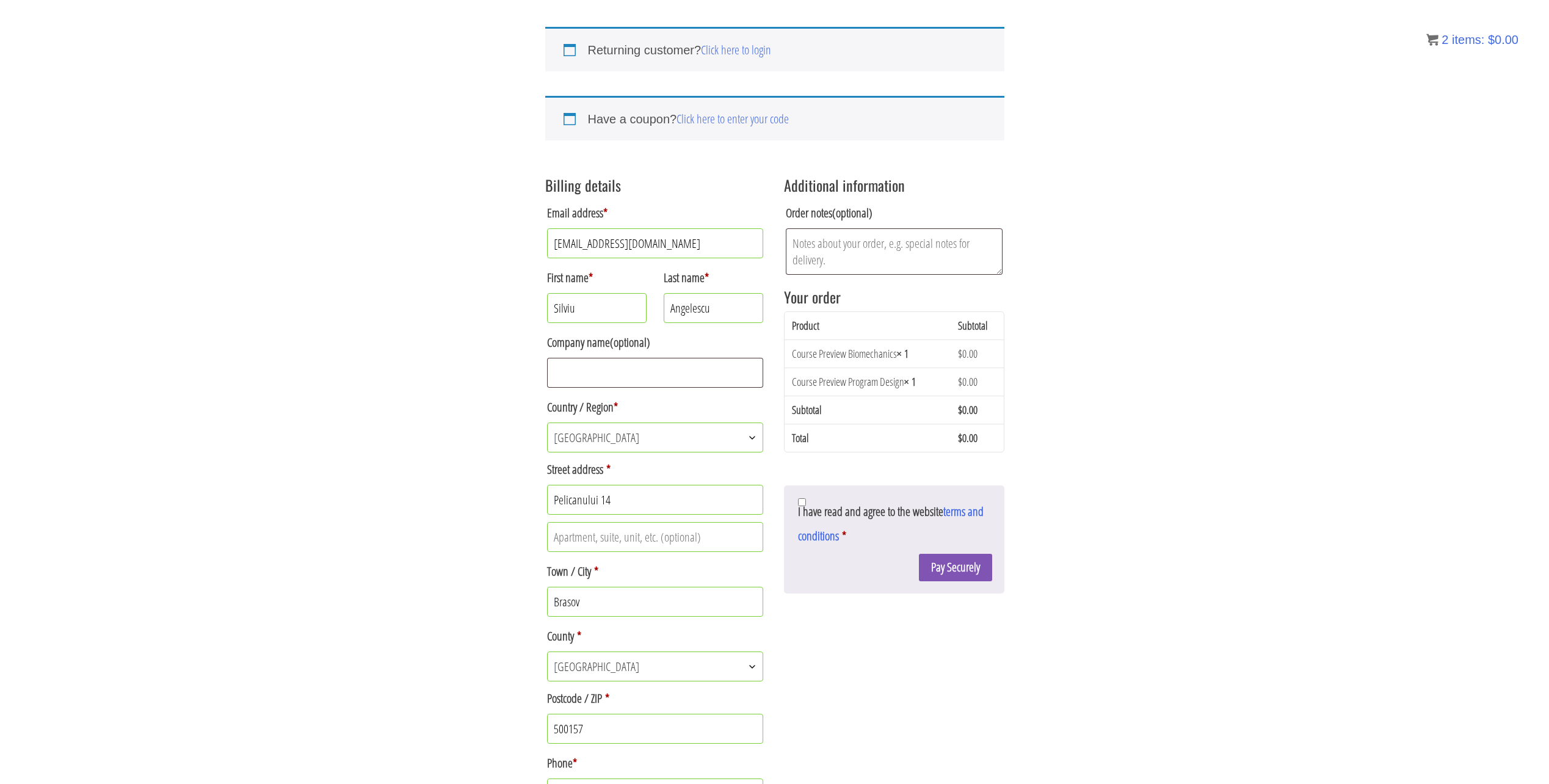
scroll to position [65, 0]
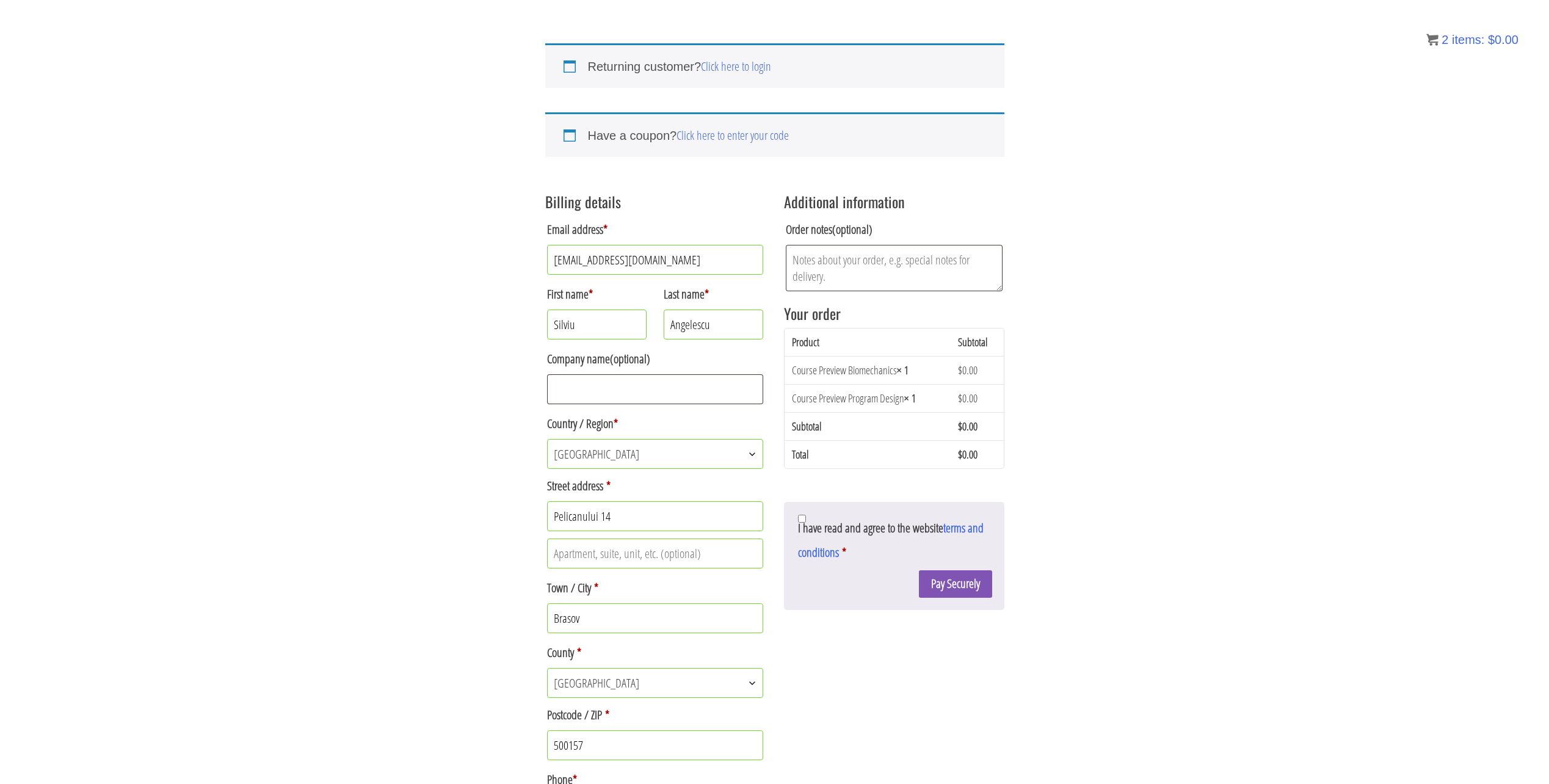
click at [806, 518] on p "I have read and agree to the website terms and conditions *" at bounding box center [894, 540] width 196 height 52
click at [802, 517] on input "I have read and agree to the website terms and conditions *" at bounding box center [802, 518] width 8 height 8
checkbox input "true"
click at [965, 589] on button "Pay Securely" at bounding box center [956, 583] width 73 height 28
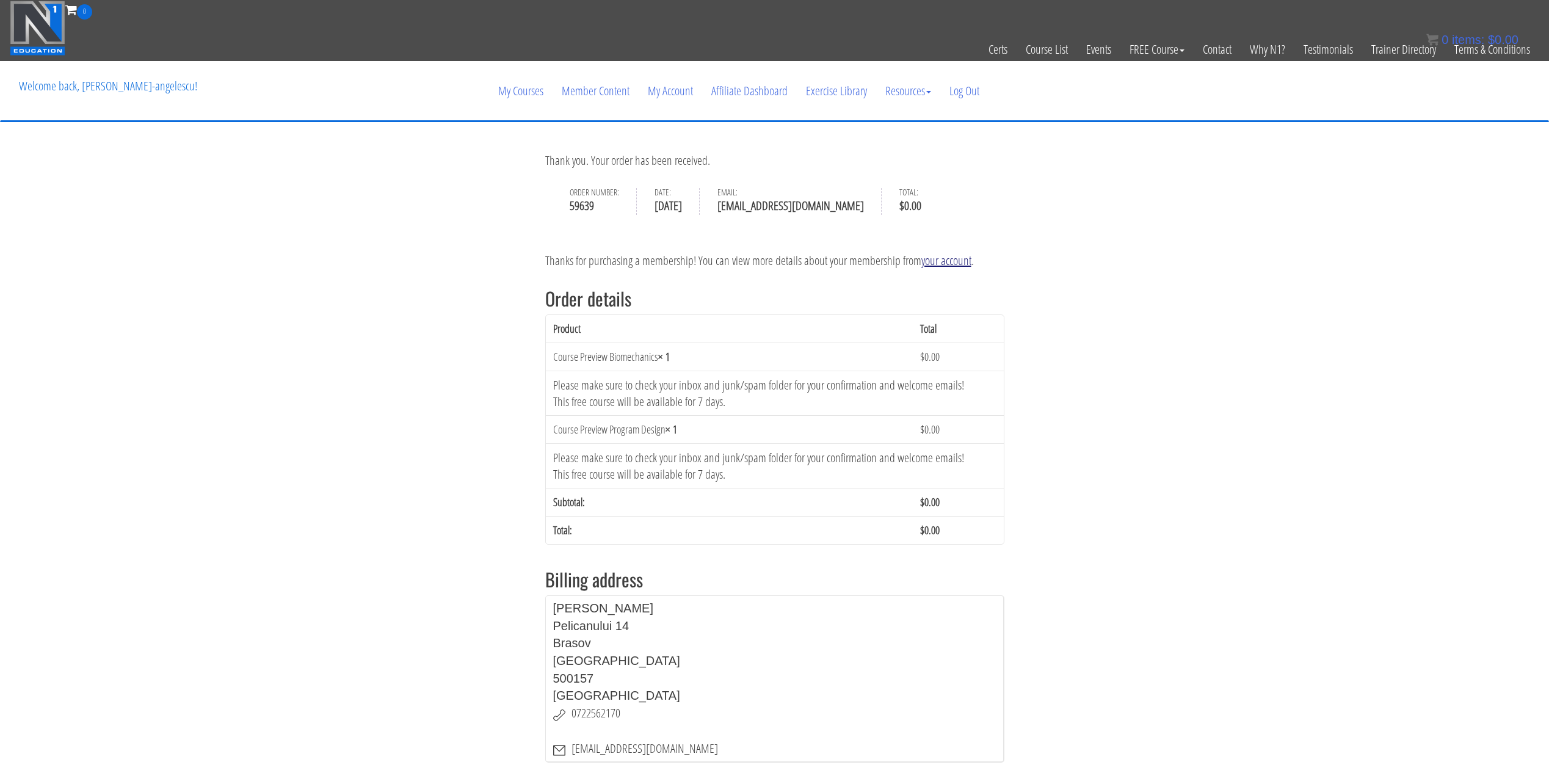
click at [927, 261] on link "your account" at bounding box center [946, 260] width 50 height 17
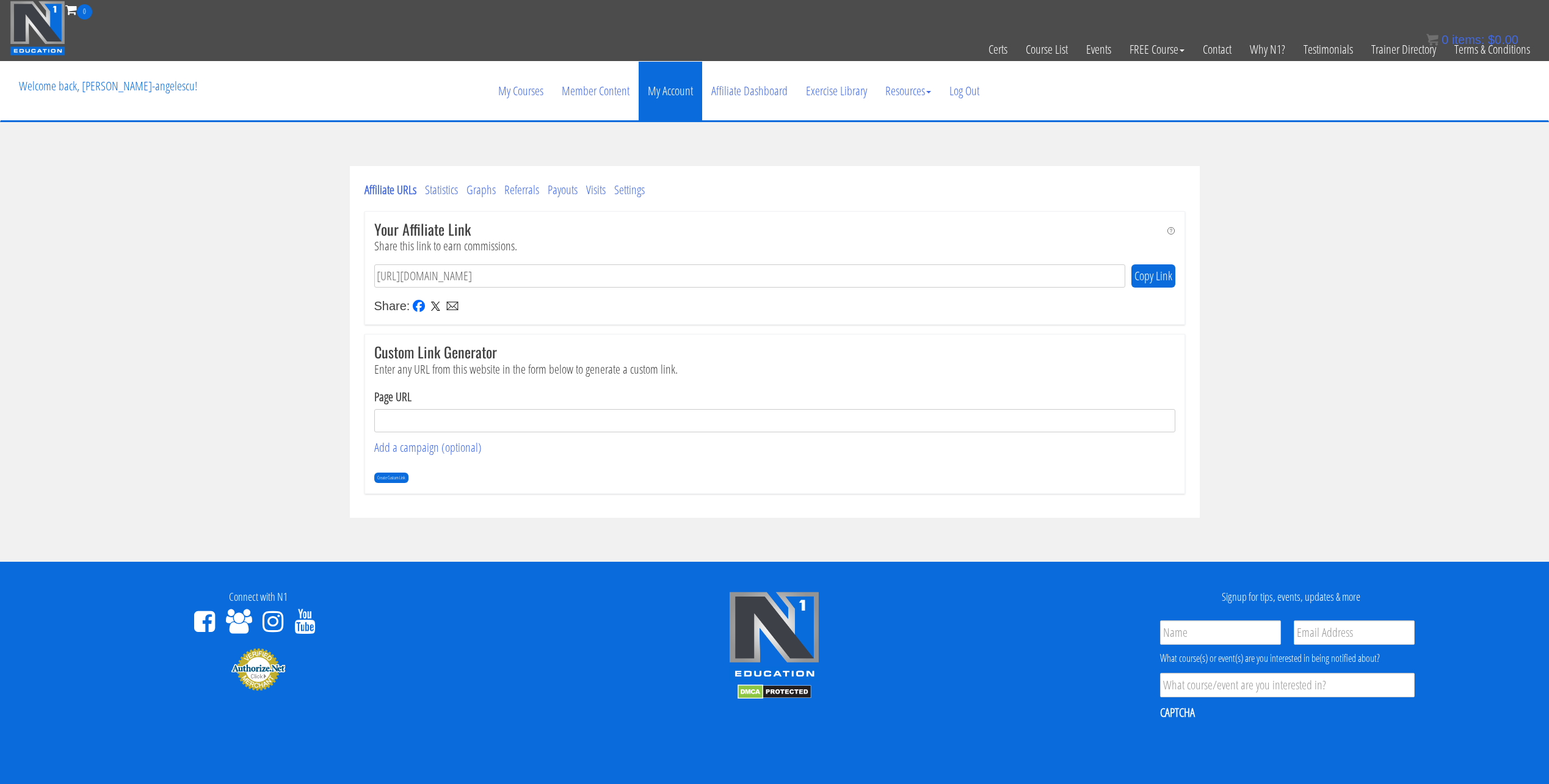
click at [666, 97] on link "My Account" at bounding box center [670, 91] width 64 height 59
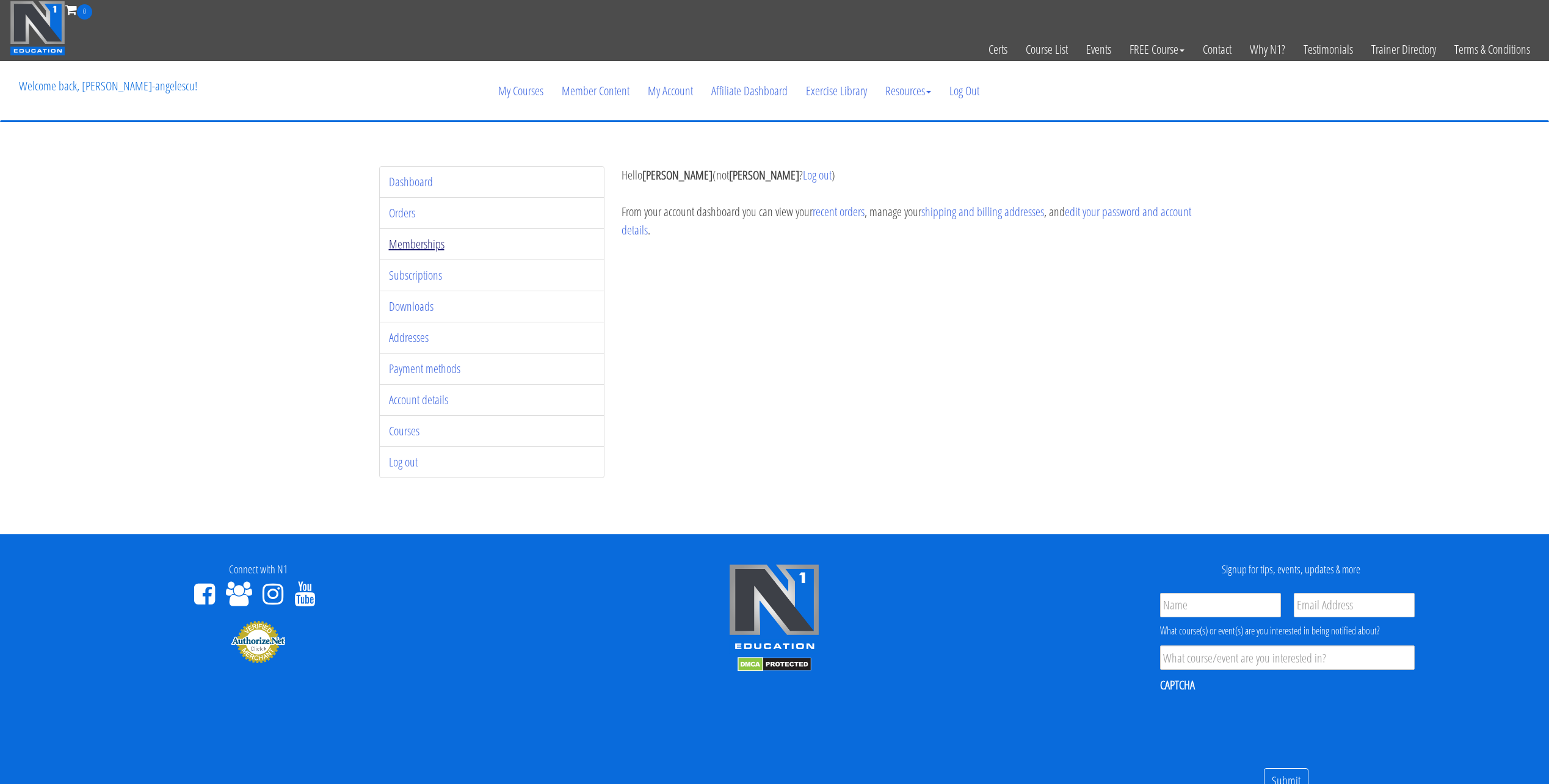
click at [431, 243] on link "Memberships" at bounding box center [417, 244] width 56 height 17
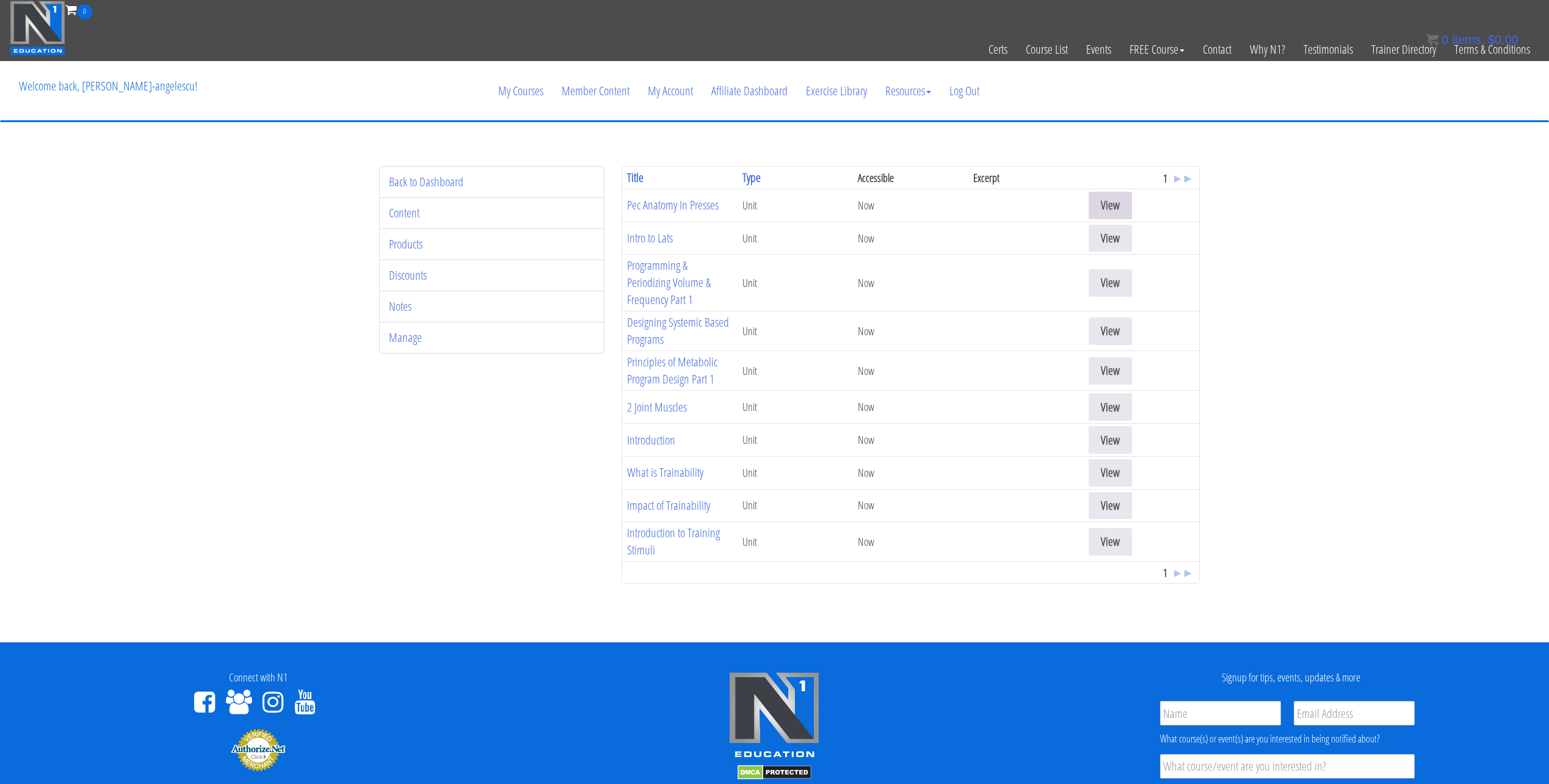
click at [1104, 209] on link "View" at bounding box center [1110, 206] width 44 height 28
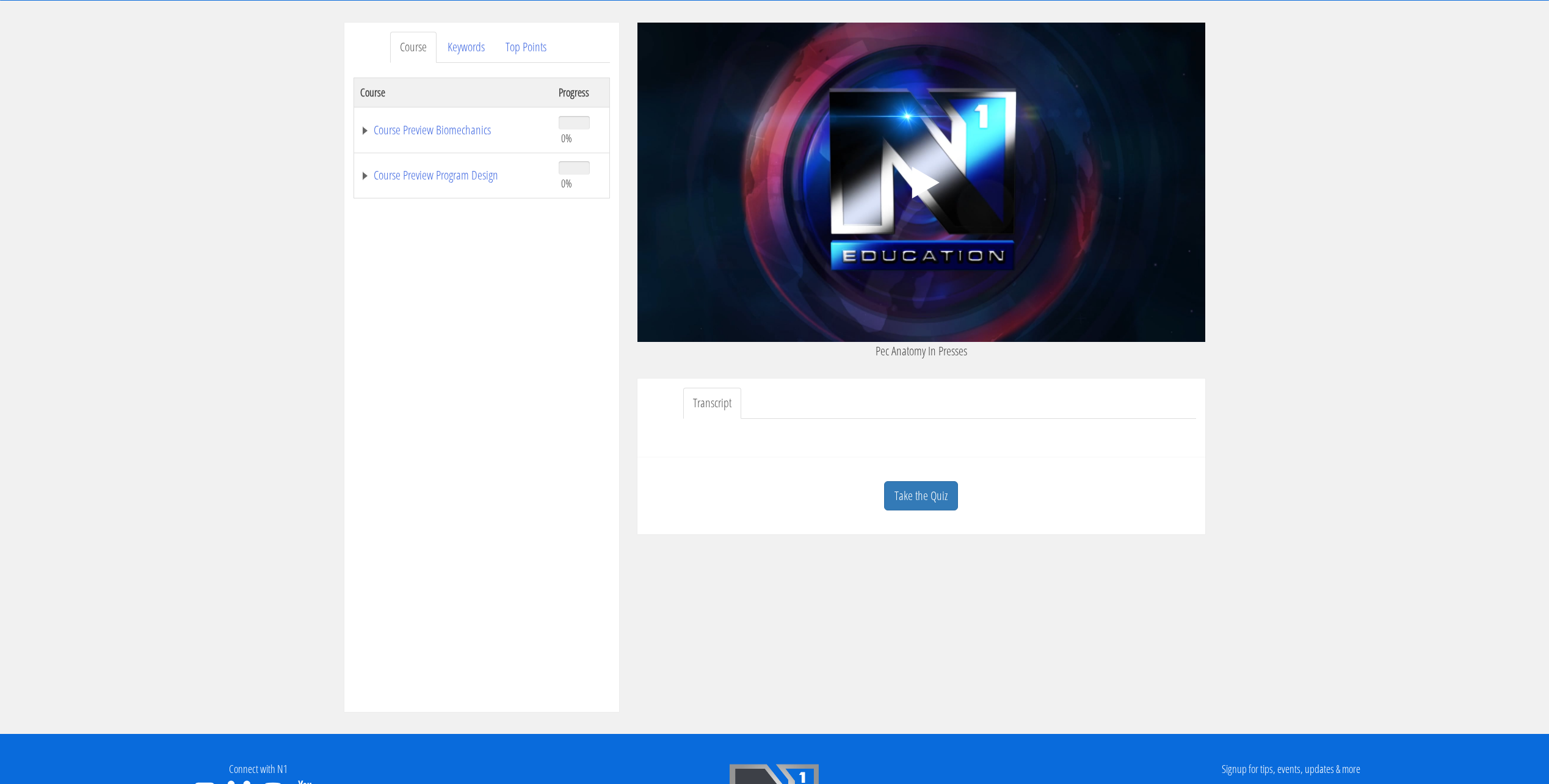
scroll to position [122, 0]
click at [907, 181] on icon ".fp-color-play{opacity:0.65;}.controlbutton{fill:#fff;}" at bounding box center [921, 182] width 77 height 77
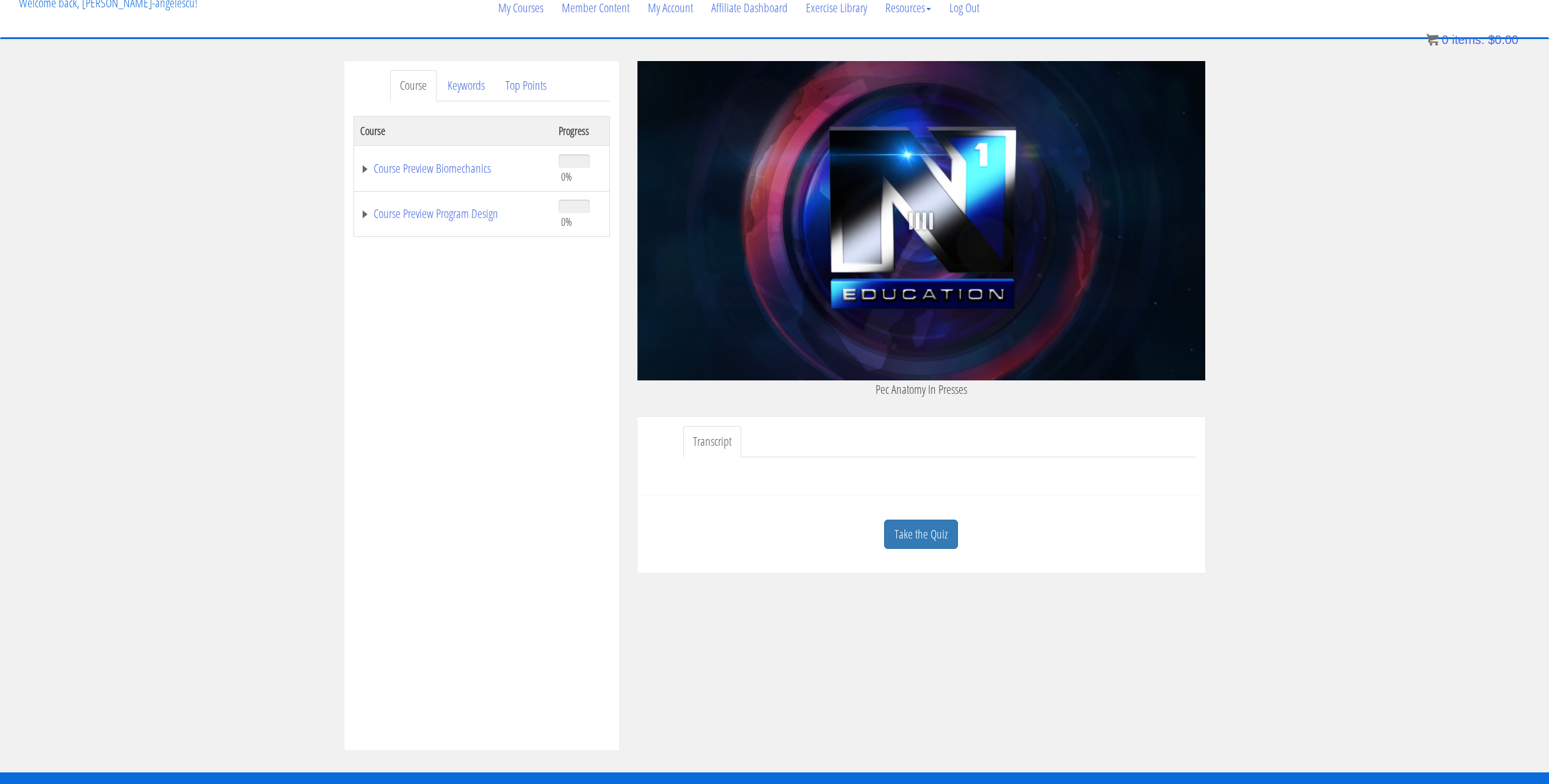
scroll to position [61, 0]
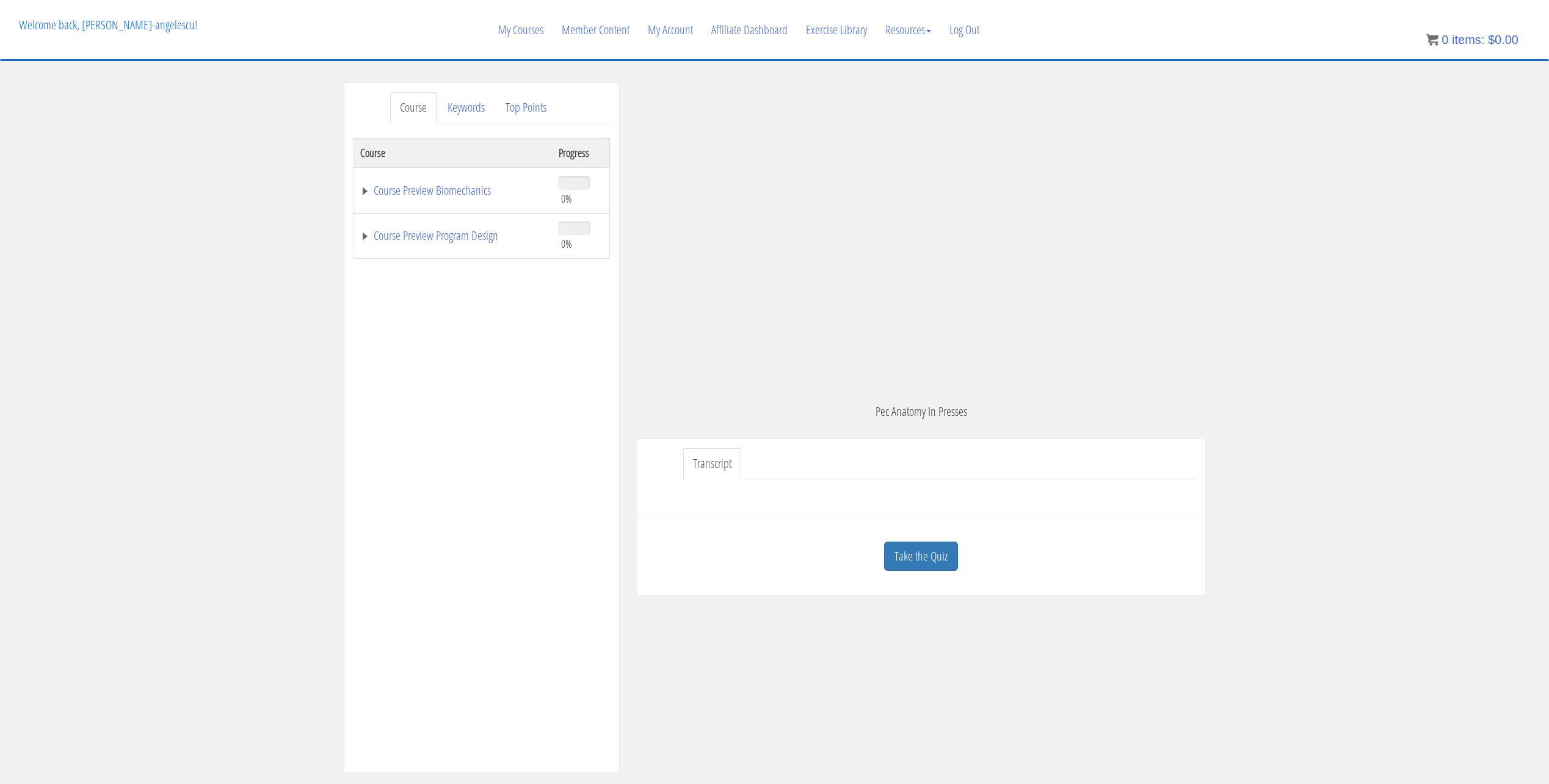
drag, startPoint x: 1474, startPoint y: 651, endPoint x: 1465, endPoint y: 622, distance: 30.4
drag, startPoint x: 1465, startPoint y: 622, endPoint x: 969, endPoint y: 361, distance: 560.5
click at [954, 366] on div ".a{fill:#000;opacity:0.65;}.b{fill:#fff;opacity:1.0;} .fp-color-play{opacity:0.…" at bounding box center [921, 243] width 568 height 319
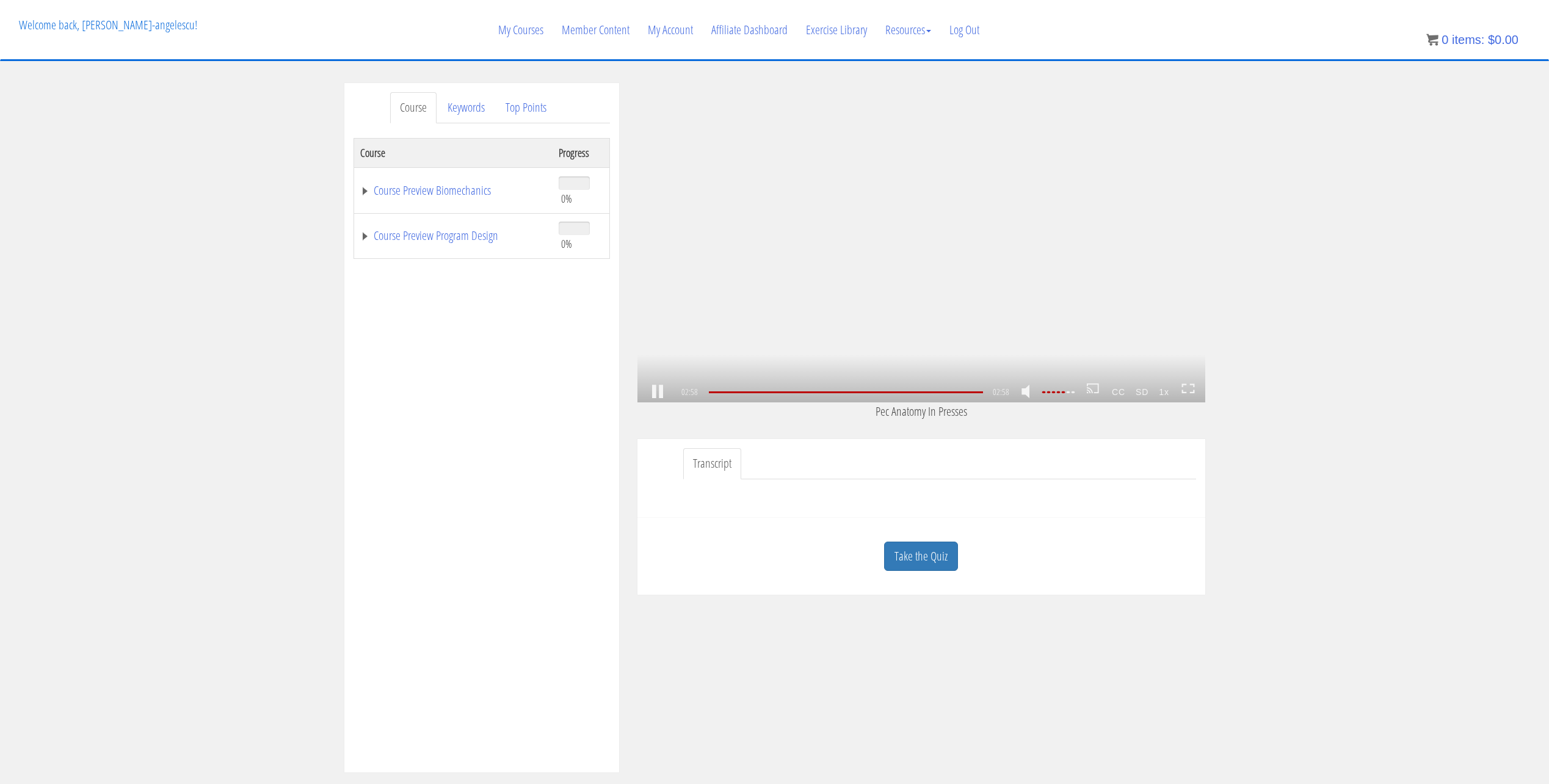
click at [959, 287] on div ".a{fill:#000;opacity:0.65;}.b{fill:#fff;opacity:1.0;} .fp-color-play{opacity:0.…" at bounding box center [921, 243] width 568 height 319
click at [892, 391] on div "00:01" at bounding box center [846, 392] width 274 height 2
click at [649, 392] on link at bounding box center [657, 392] width 21 height 0
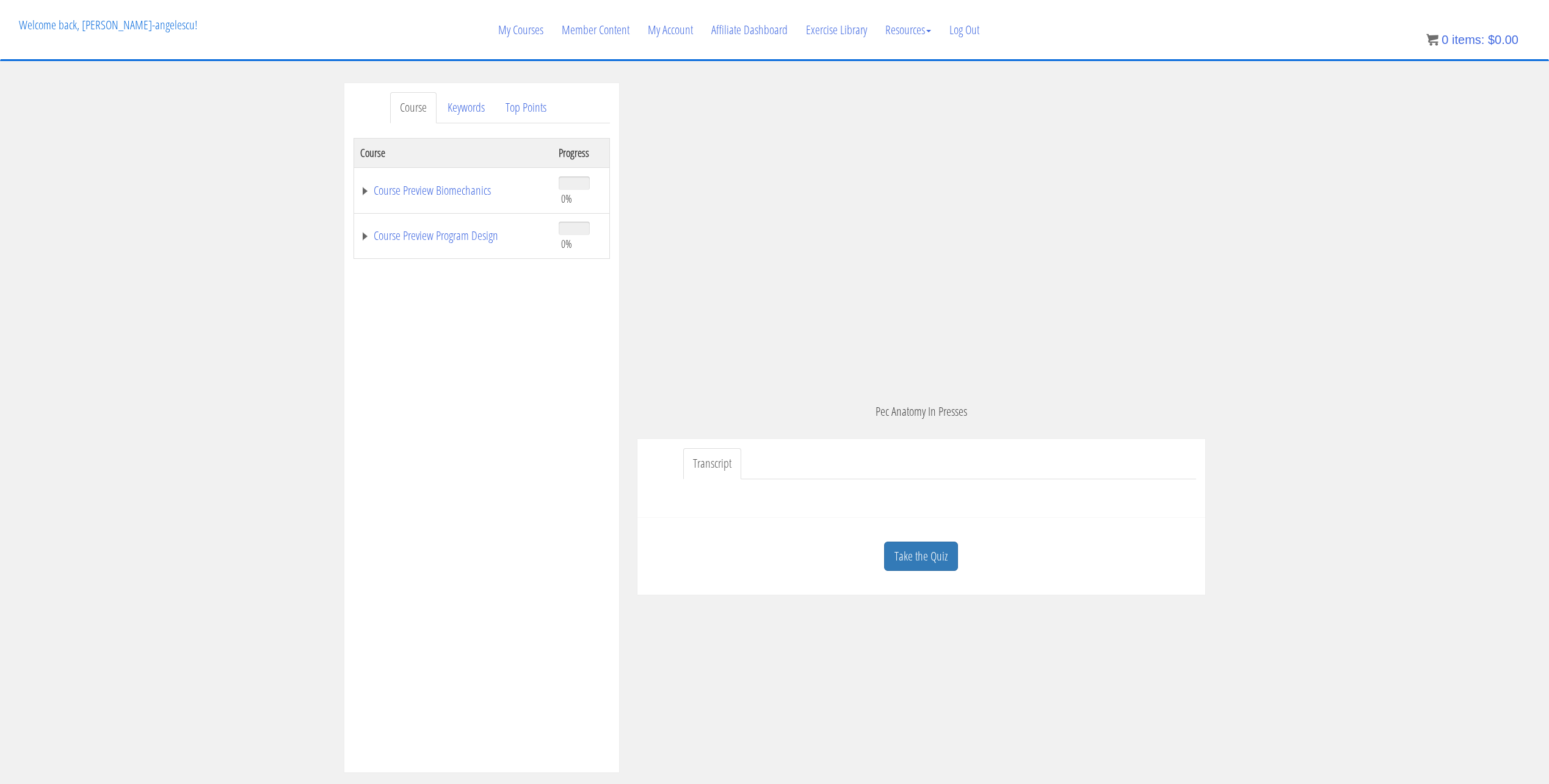
click at [359, 194] on td "Course Preview Biomechanics" at bounding box center [453, 190] width 199 height 46
click at [362, 194] on link "Course Preview Biomechanics" at bounding box center [453, 190] width 187 height 12
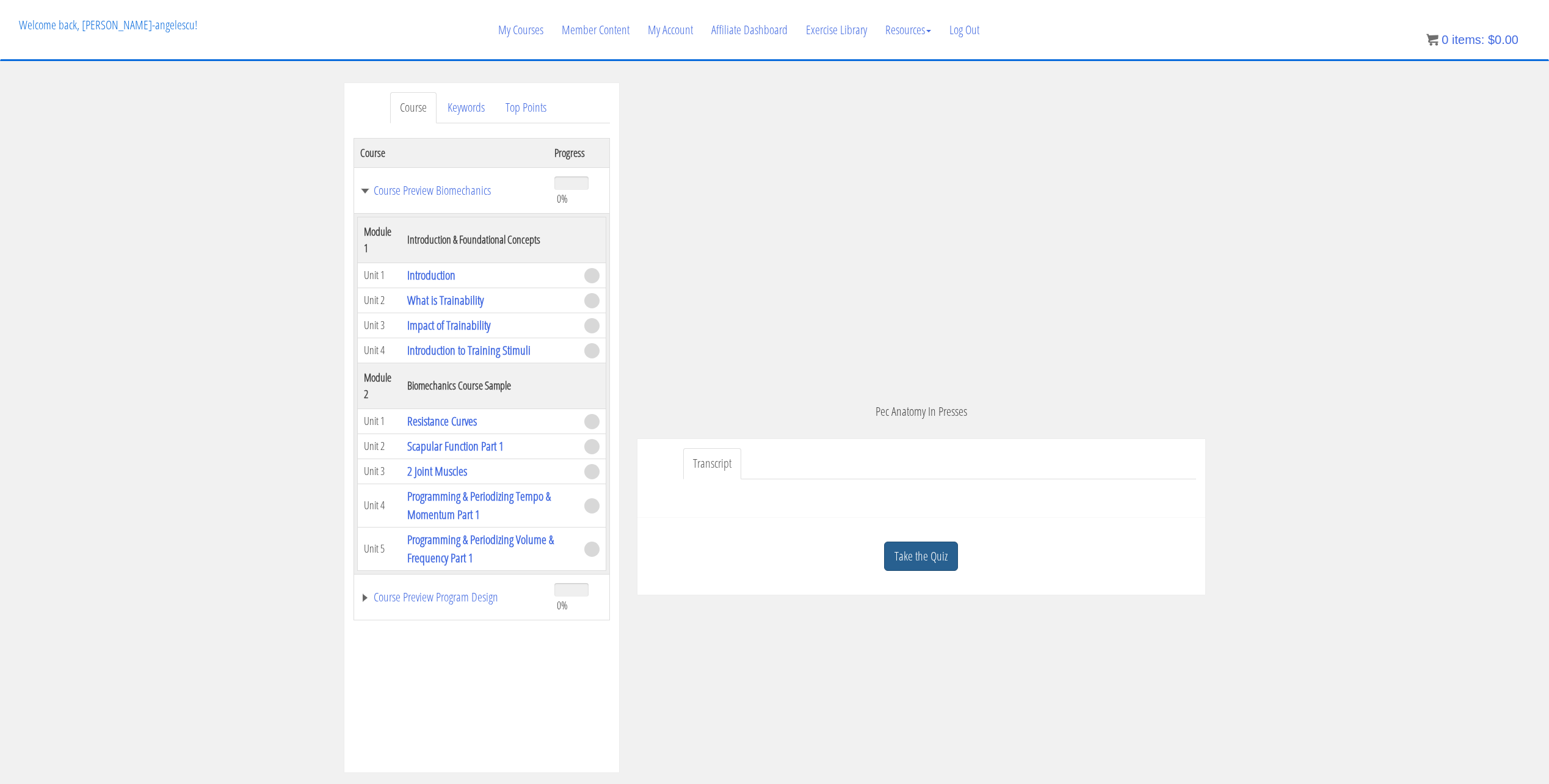
click at [925, 559] on link "Take the Quiz" at bounding box center [921, 556] width 74 height 30
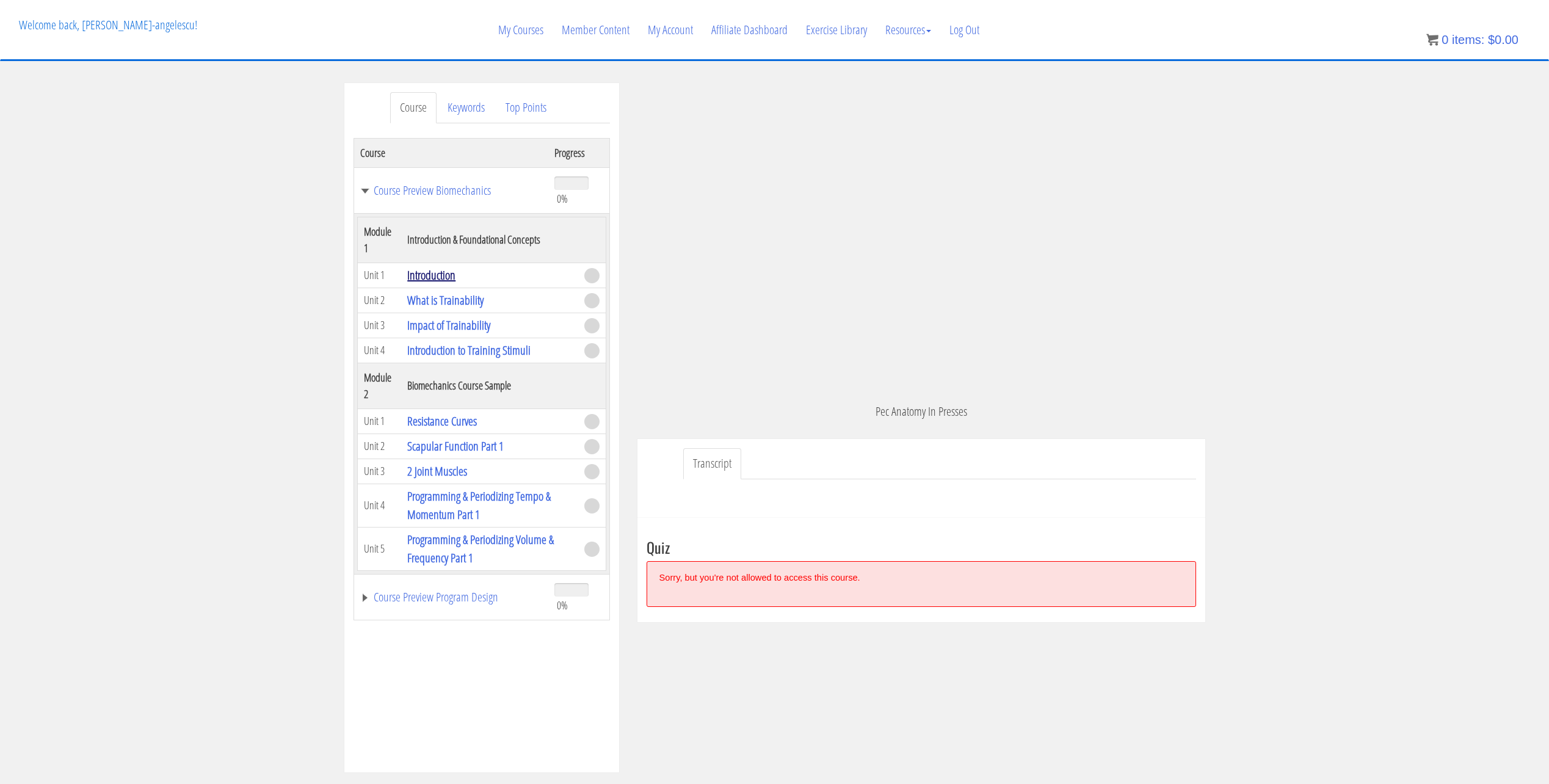
click at [449, 275] on link "Introduction" at bounding box center [431, 275] width 48 height 17
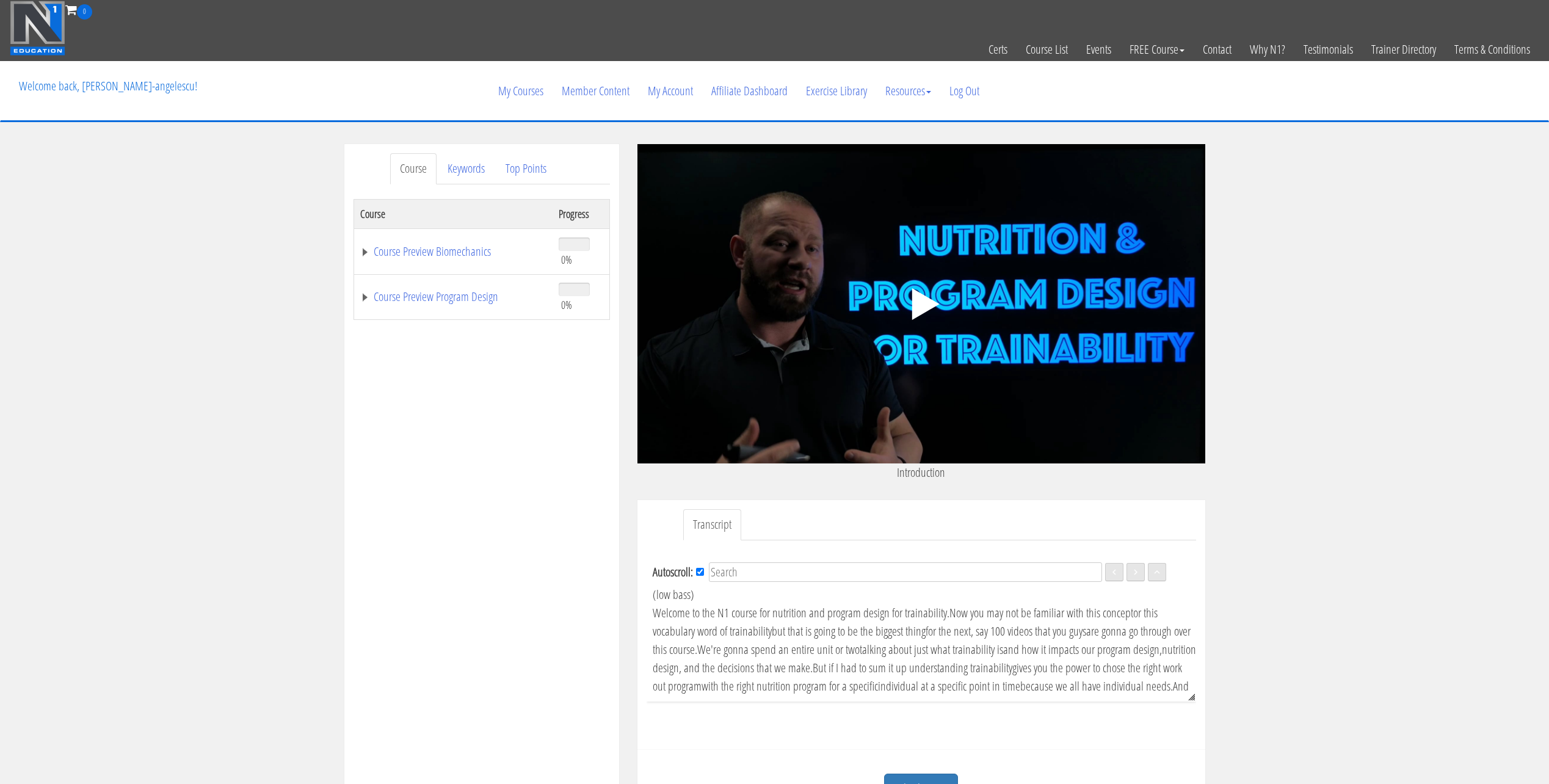
click at [931, 312] on icon ".fp-color-play{opacity:0.65;}.controlbutton{fill:#fff;}" at bounding box center [921, 304] width 77 height 77
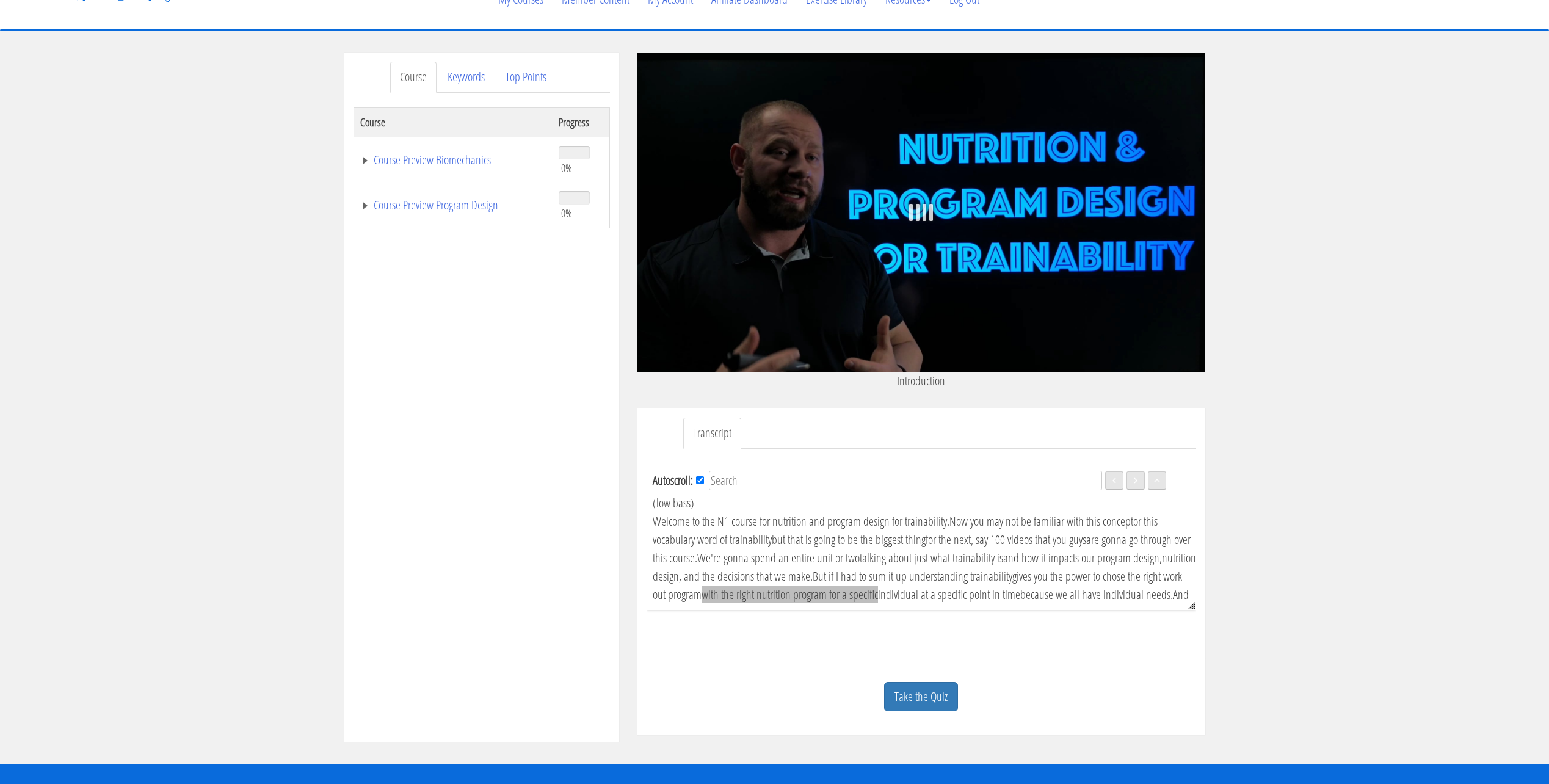
scroll to position [122, 0]
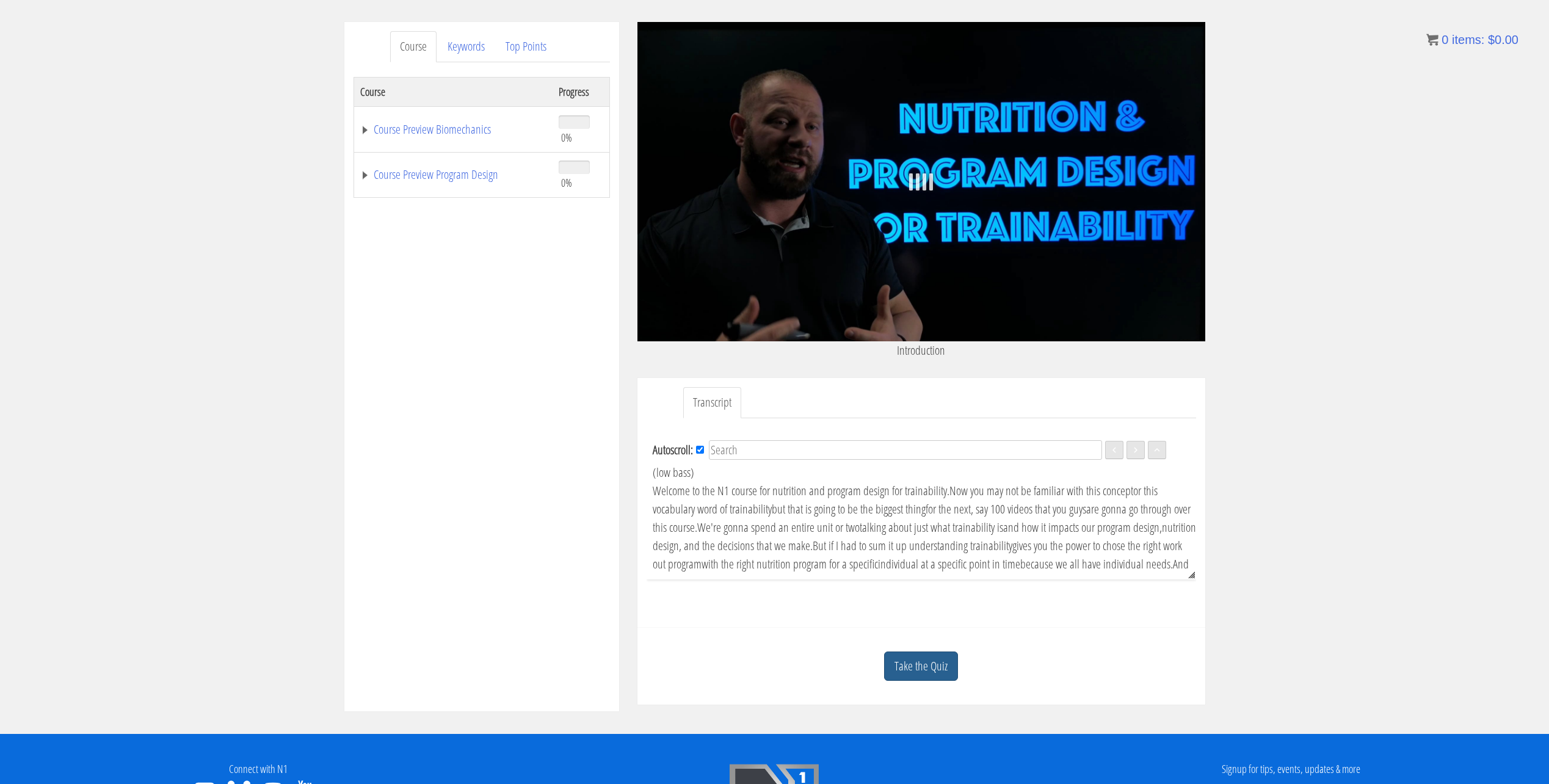
click at [930, 662] on link "Take the Quiz" at bounding box center [921, 667] width 74 height 30
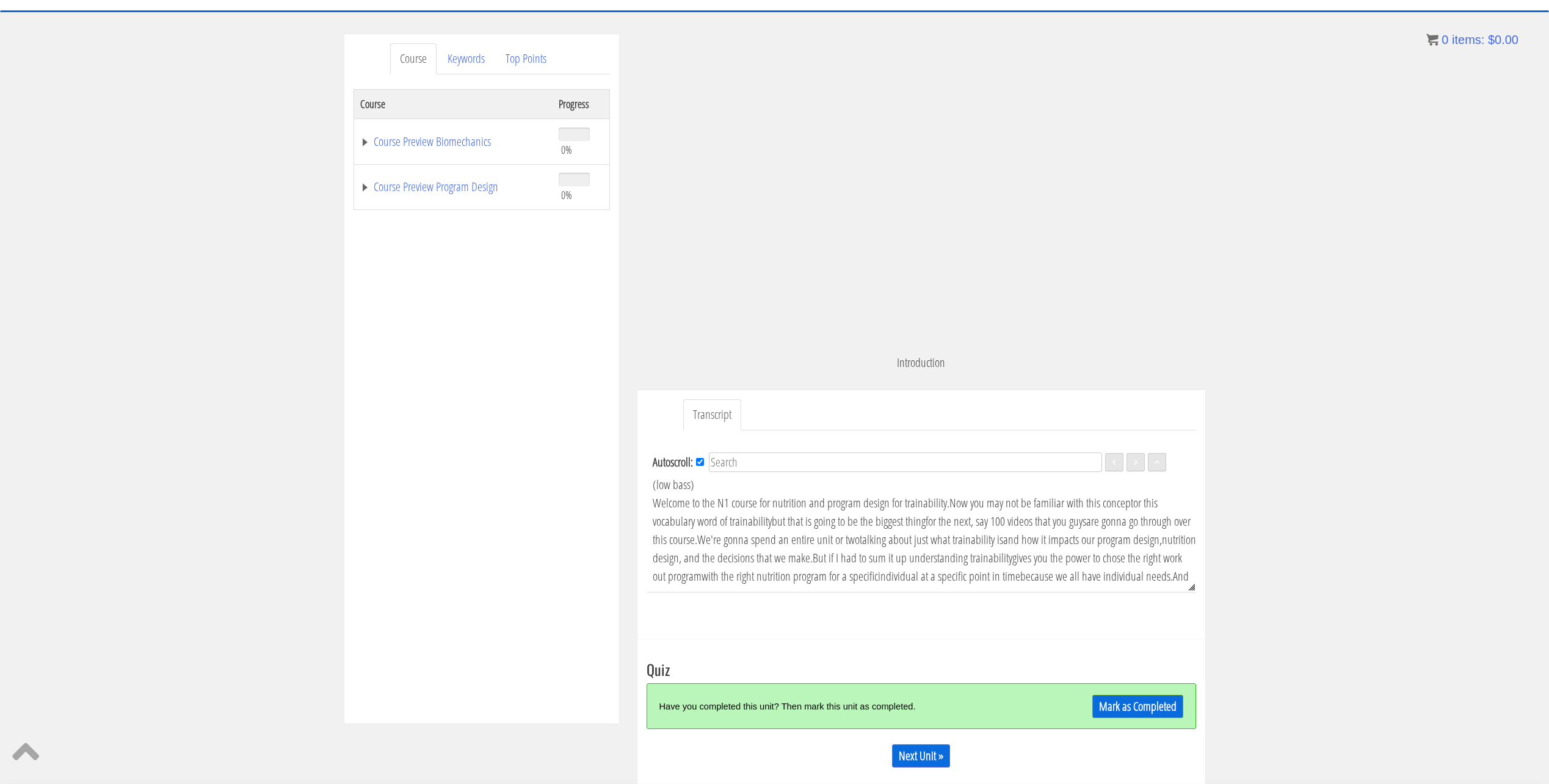
scroll to position [72, 0]
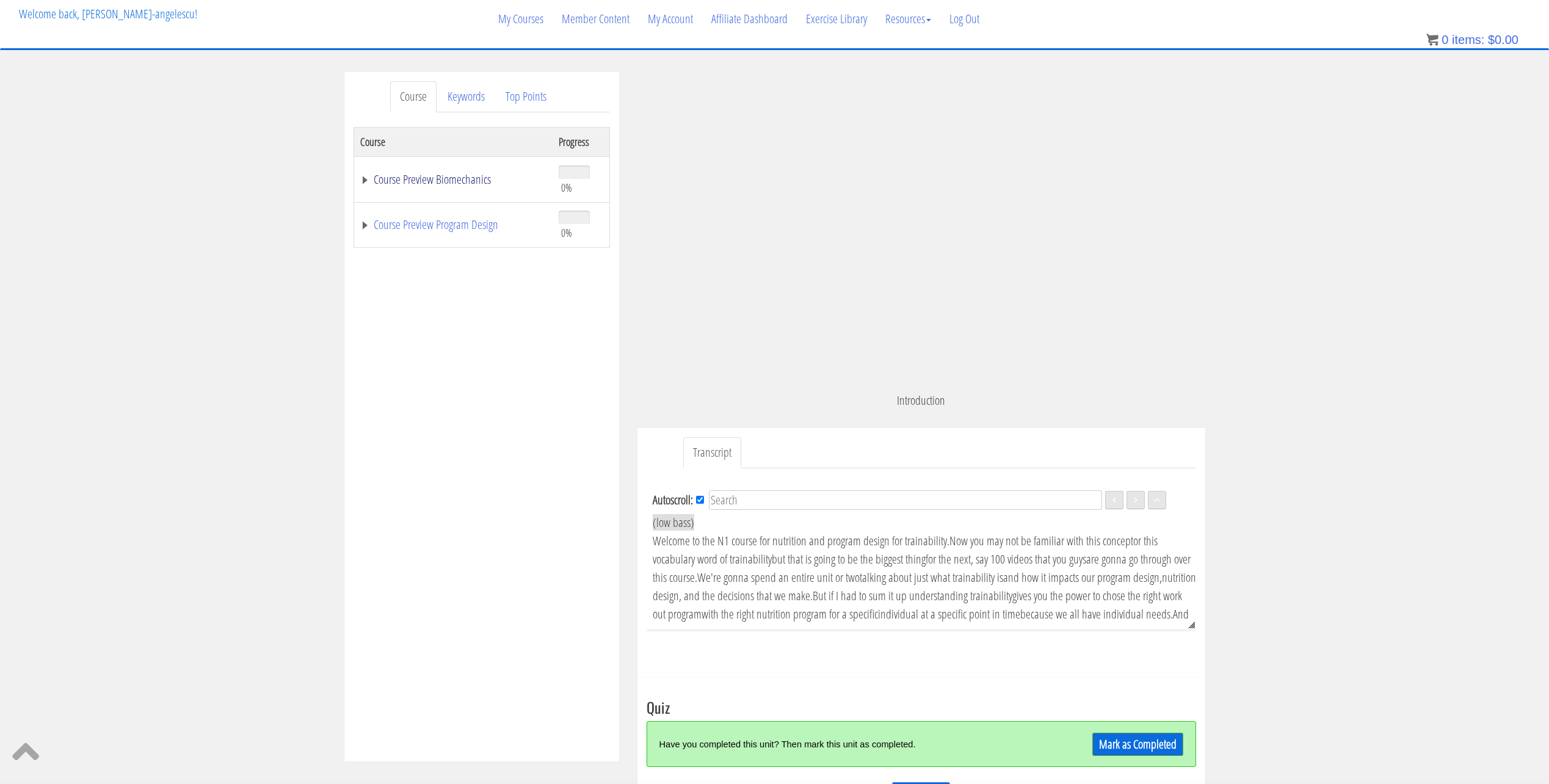
click at [369, 183] on link "Course Preview Biomechanics" at bounding box center [453, 179] width 187 height 12
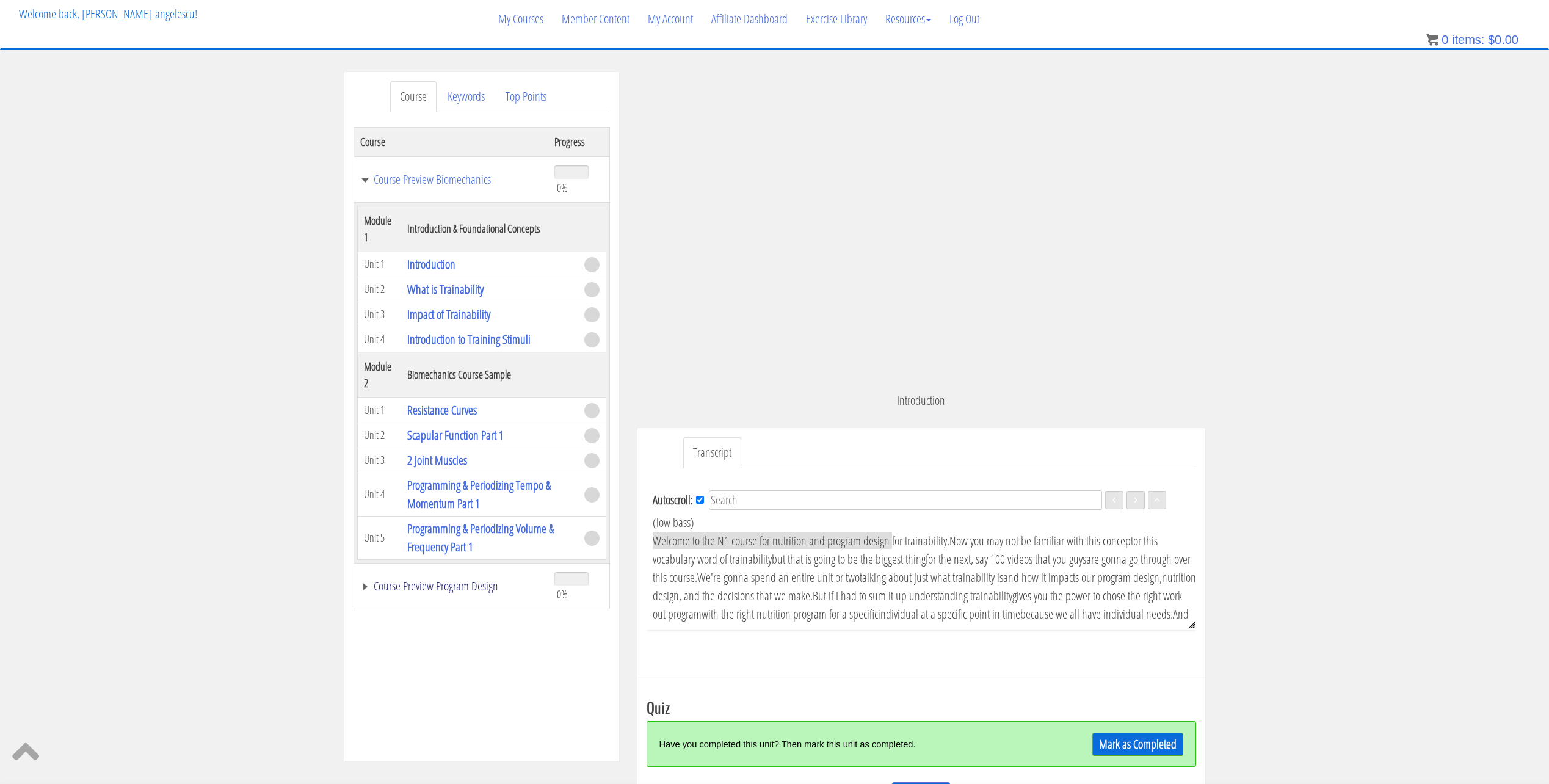
click at [368, 586] on link "Course Preview Program Design" at bounding box center [452, 586] width 183 height 12
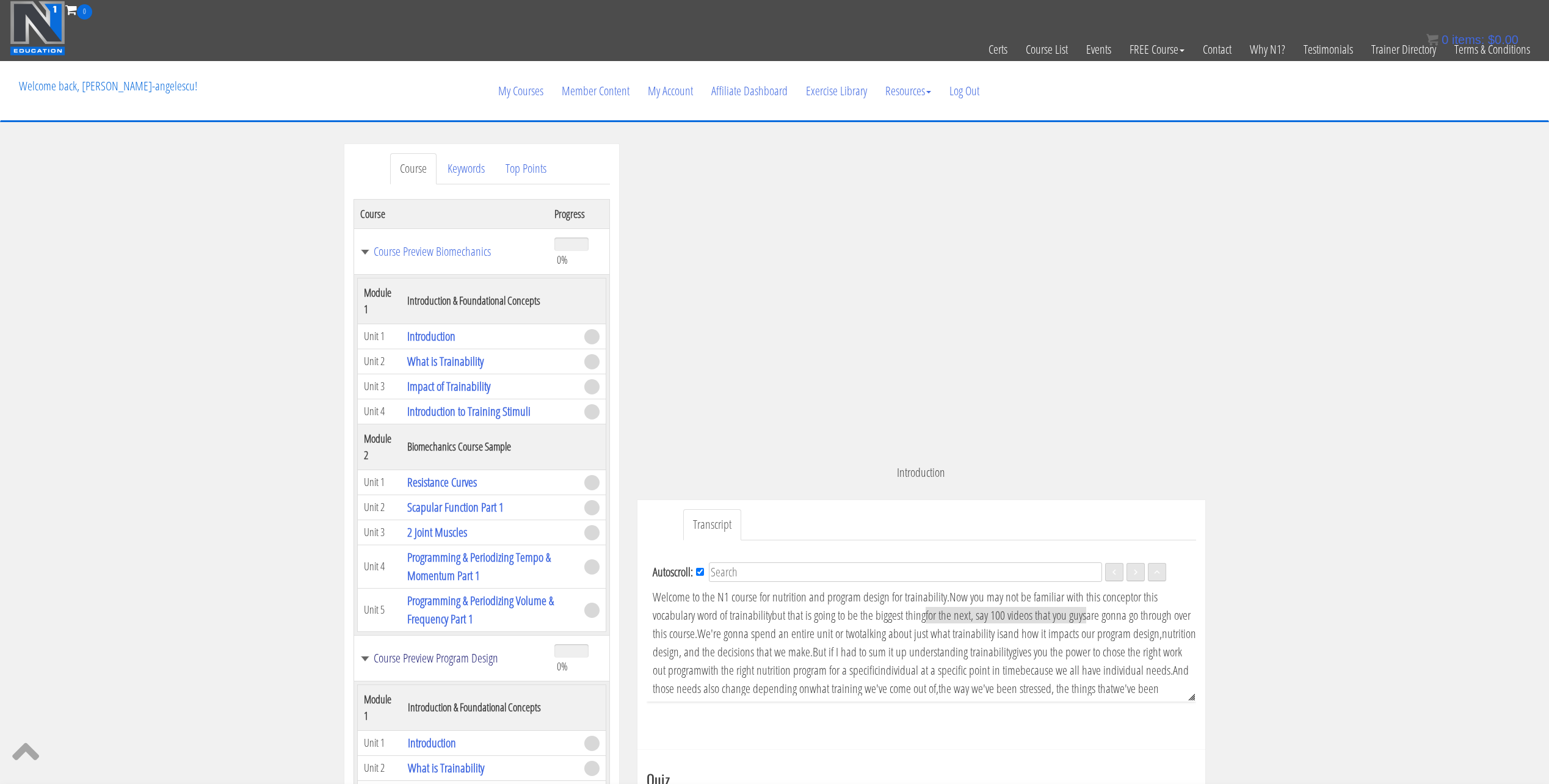
scroll to position [61, 0]
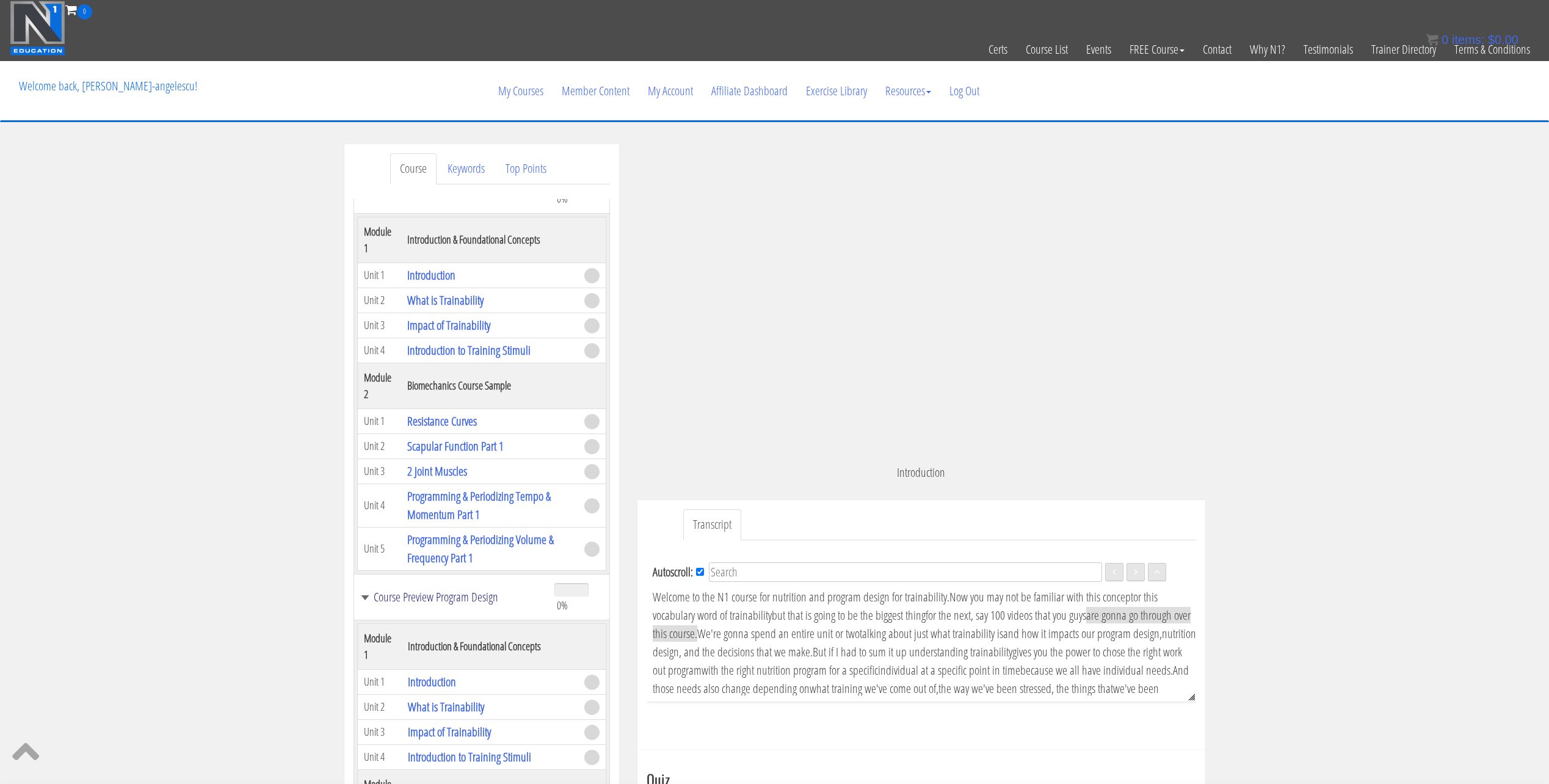
click at [383, 596] on link "Course Preview Program Design" at bounding box center [452, 596] width 183 height 12
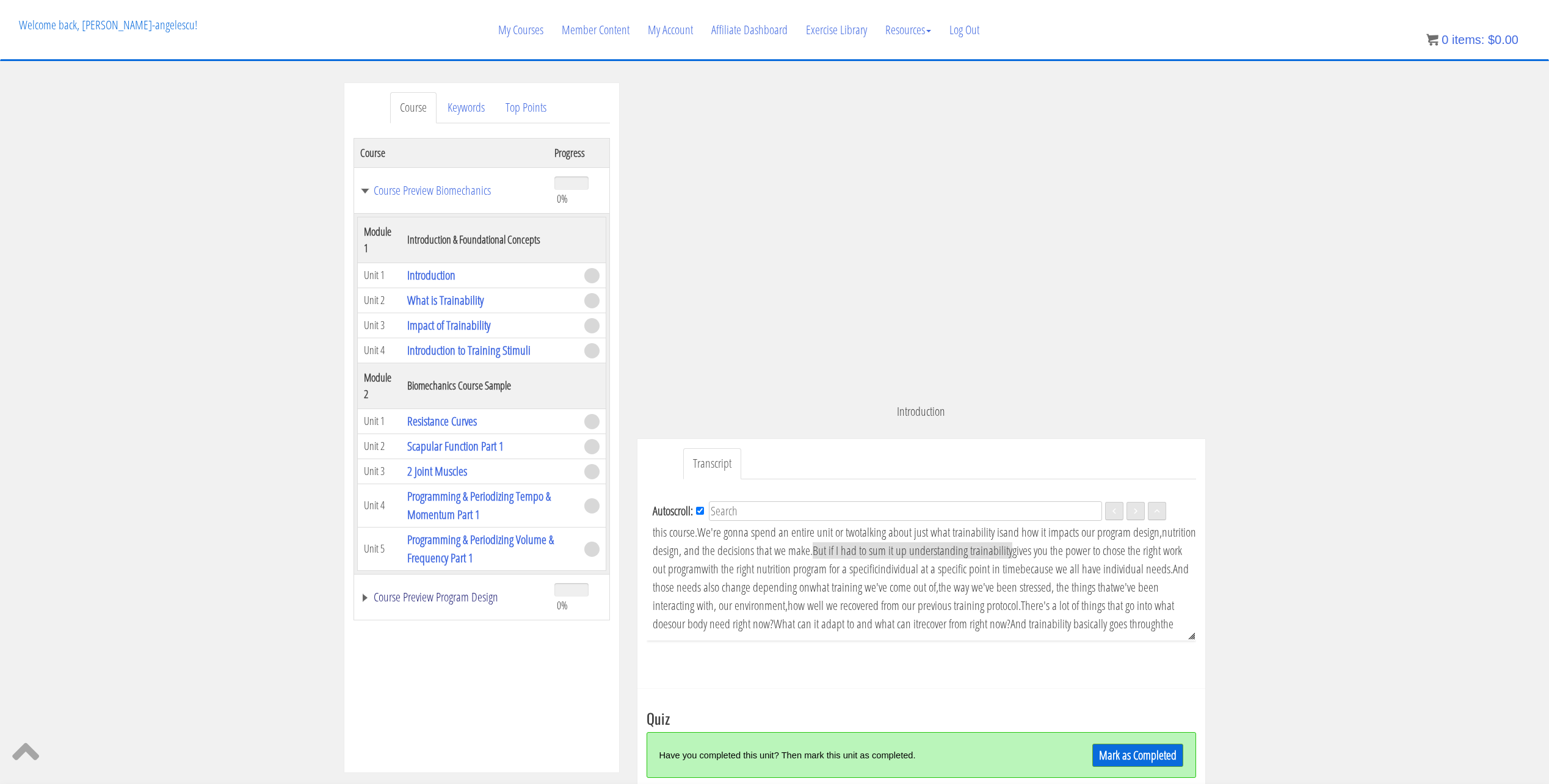
scroll to position [52, 0]
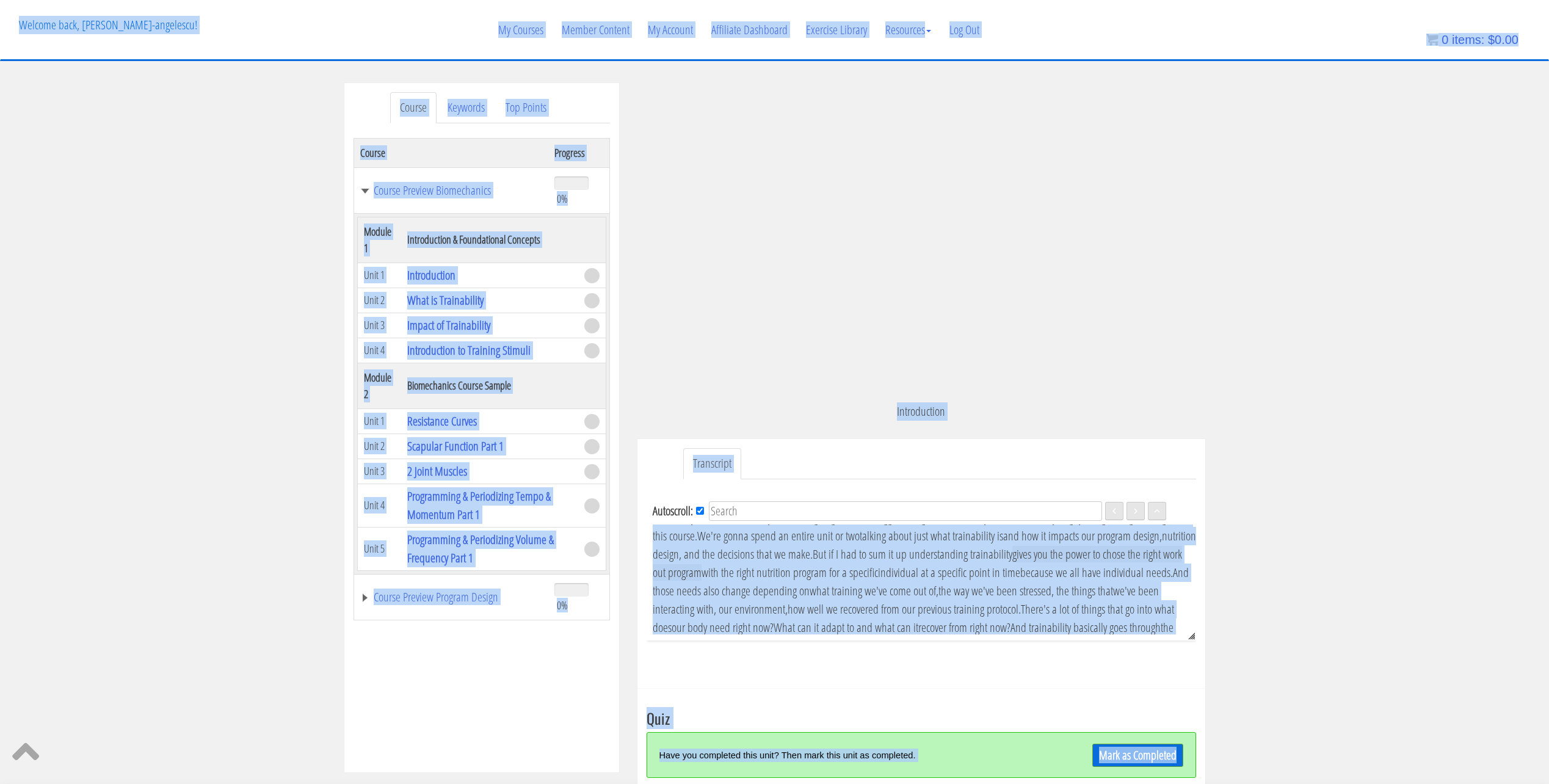
click at [1062, 670] on div "Autoscroll: EN Language English (low bass) Welcome to the N1 course for nutriti…" at bounding box center [921, 579] width 549 height 200
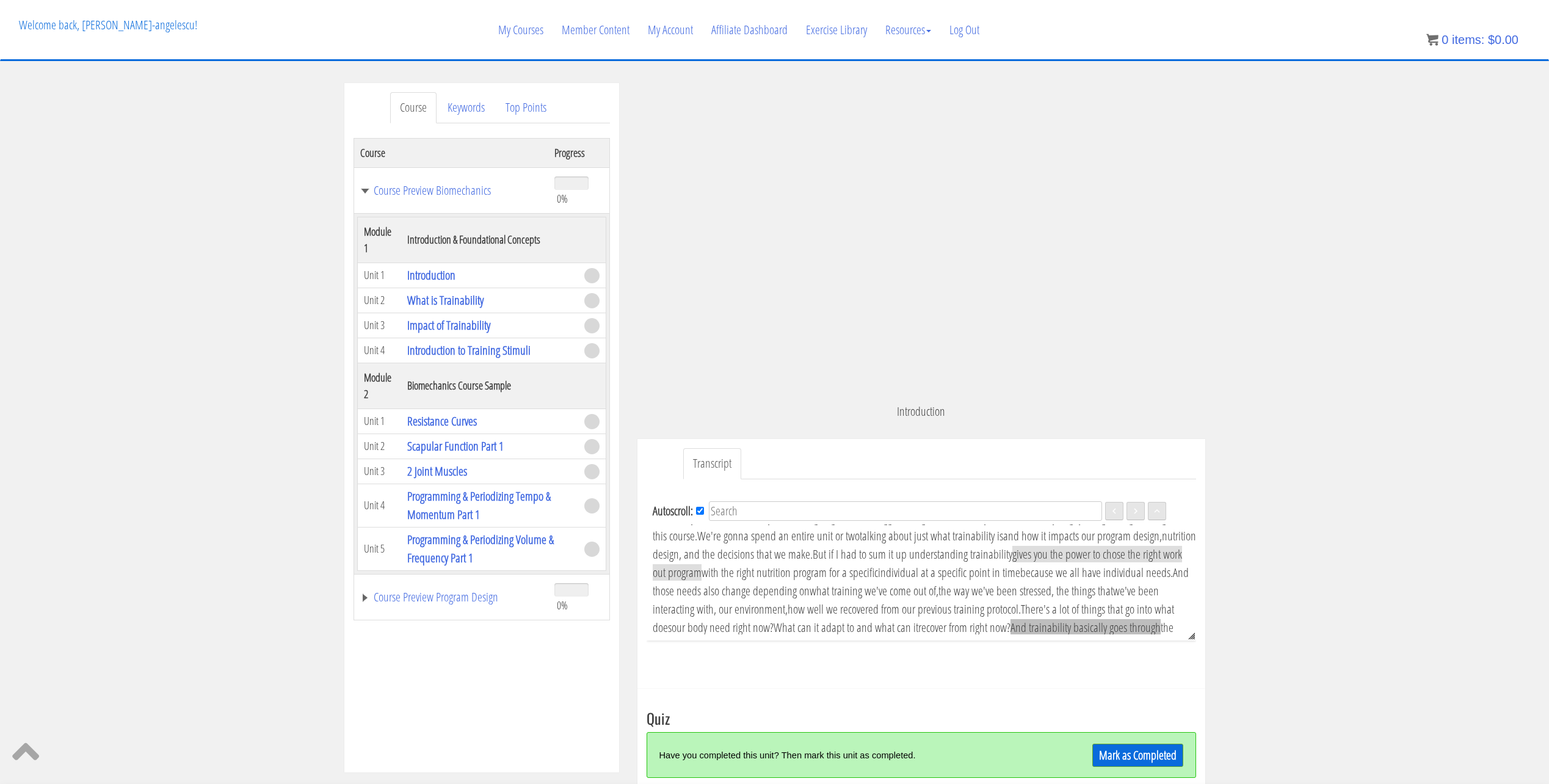
click at [1146, 620] on span "And trainability basically goes through" at bounding box center [1085, 627] width 150 height 17
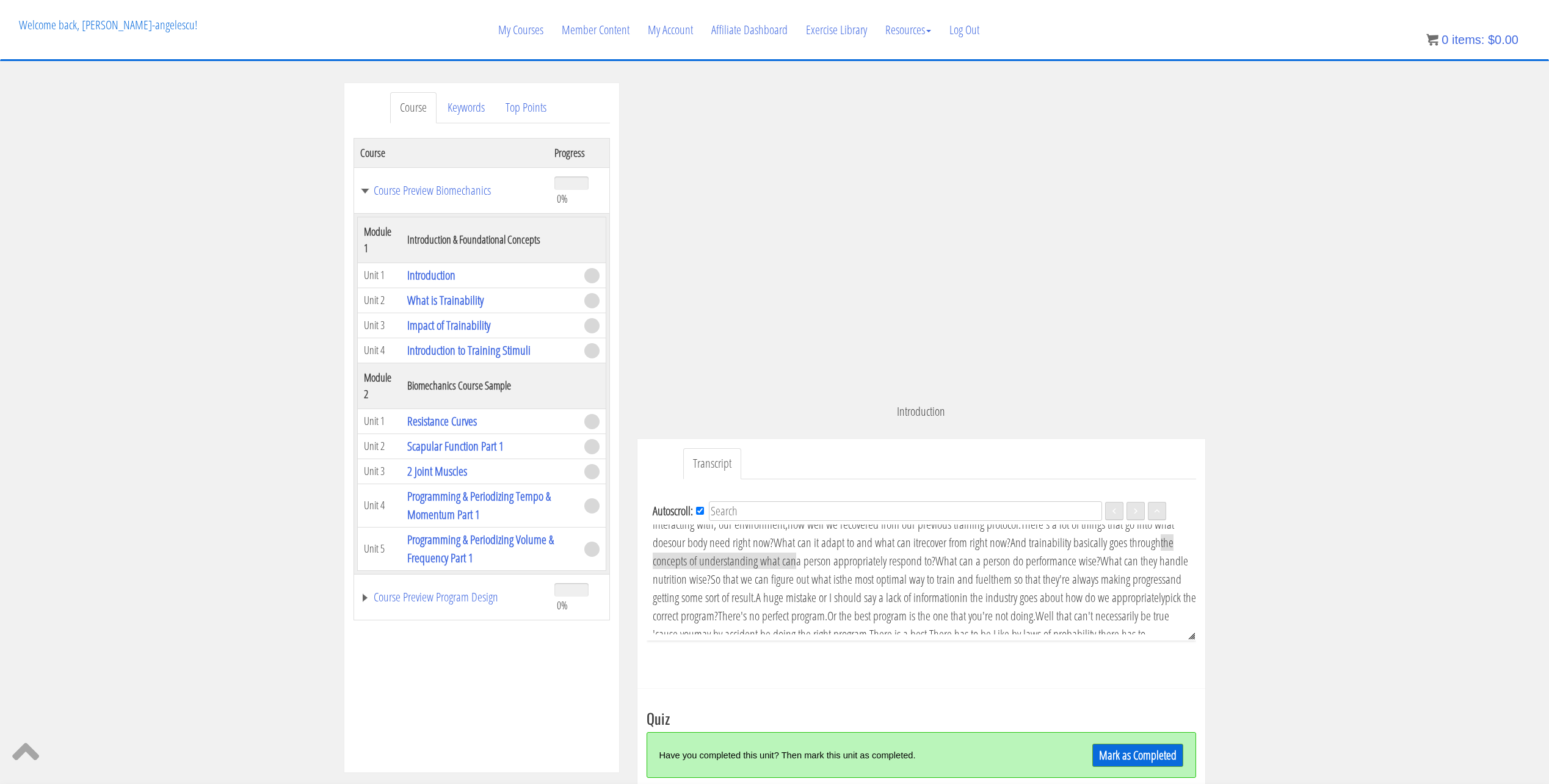
scroll to position [144, 0]
click at [1185, 637] on icon at bounding box center [1190, 634] width 10 height 10
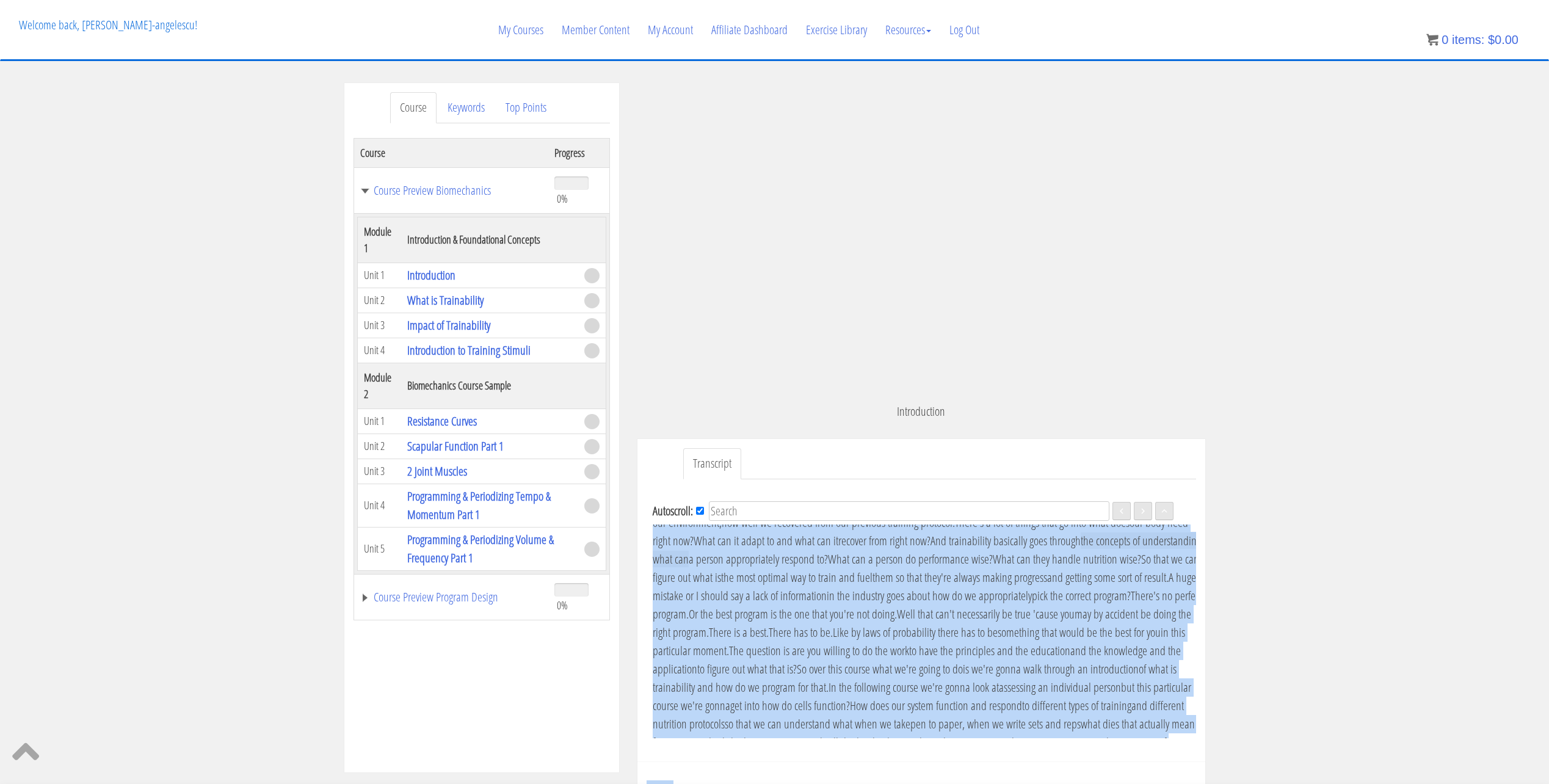
drag, startPoint x: 1185, startPoint y: 638, endPoint x: 1200, endPoint y: 746, distance: 109.0
click at [1200, 746] on div "Transcript Autoscroll: EN Language English (low bass) Welcome to the N1 course …" at bounding box center [921, 600] width 568 height 323
copy div "(low bass) Welcome to the N1 course for nutrition and program design for traina…"
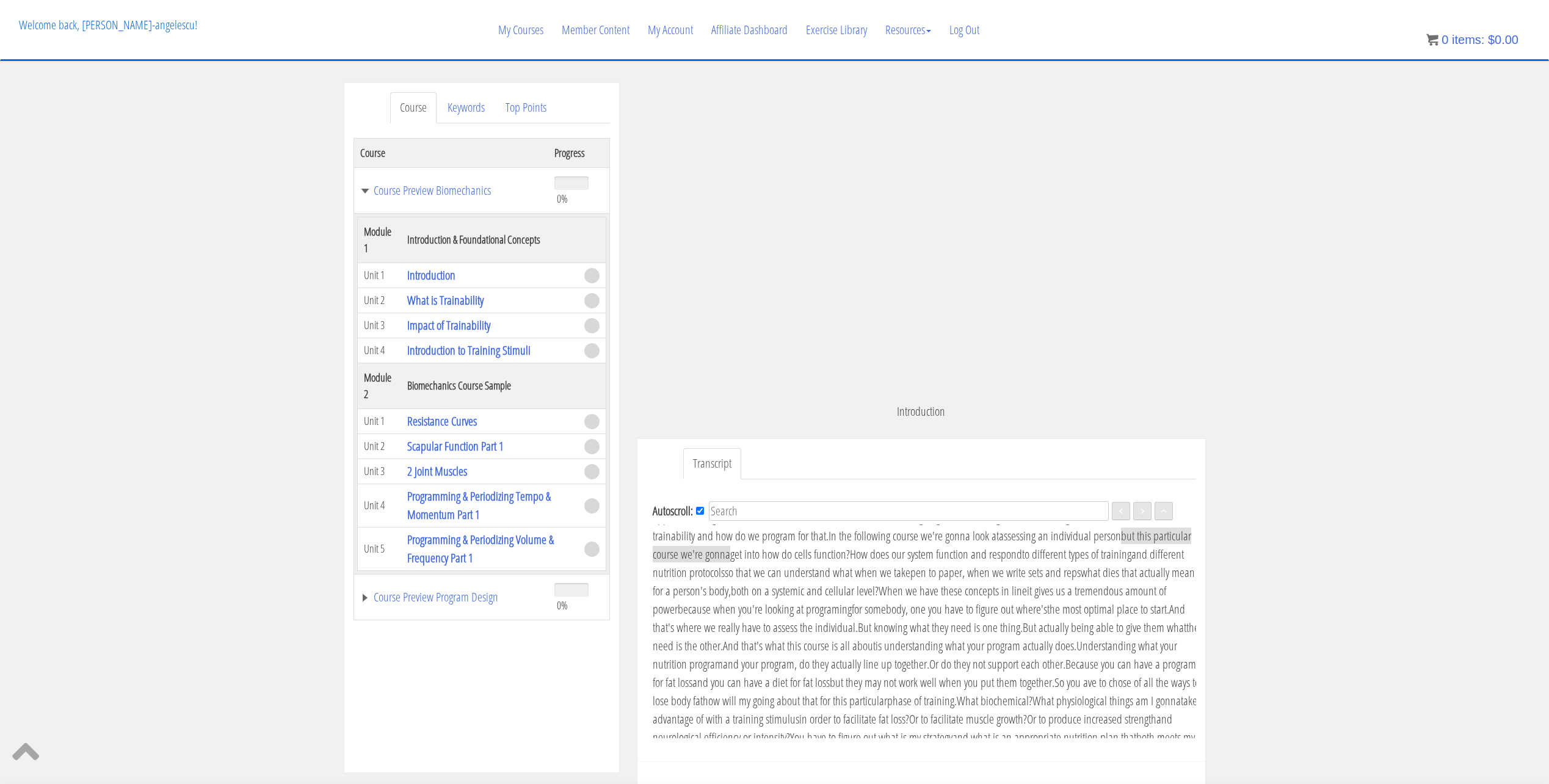
click at [1216, 701] on div "Course Keywords Top Points Course Progress Course Preview Biomechanics 0% Modul…" at bounding box center [774, 499] width 1549 height 832
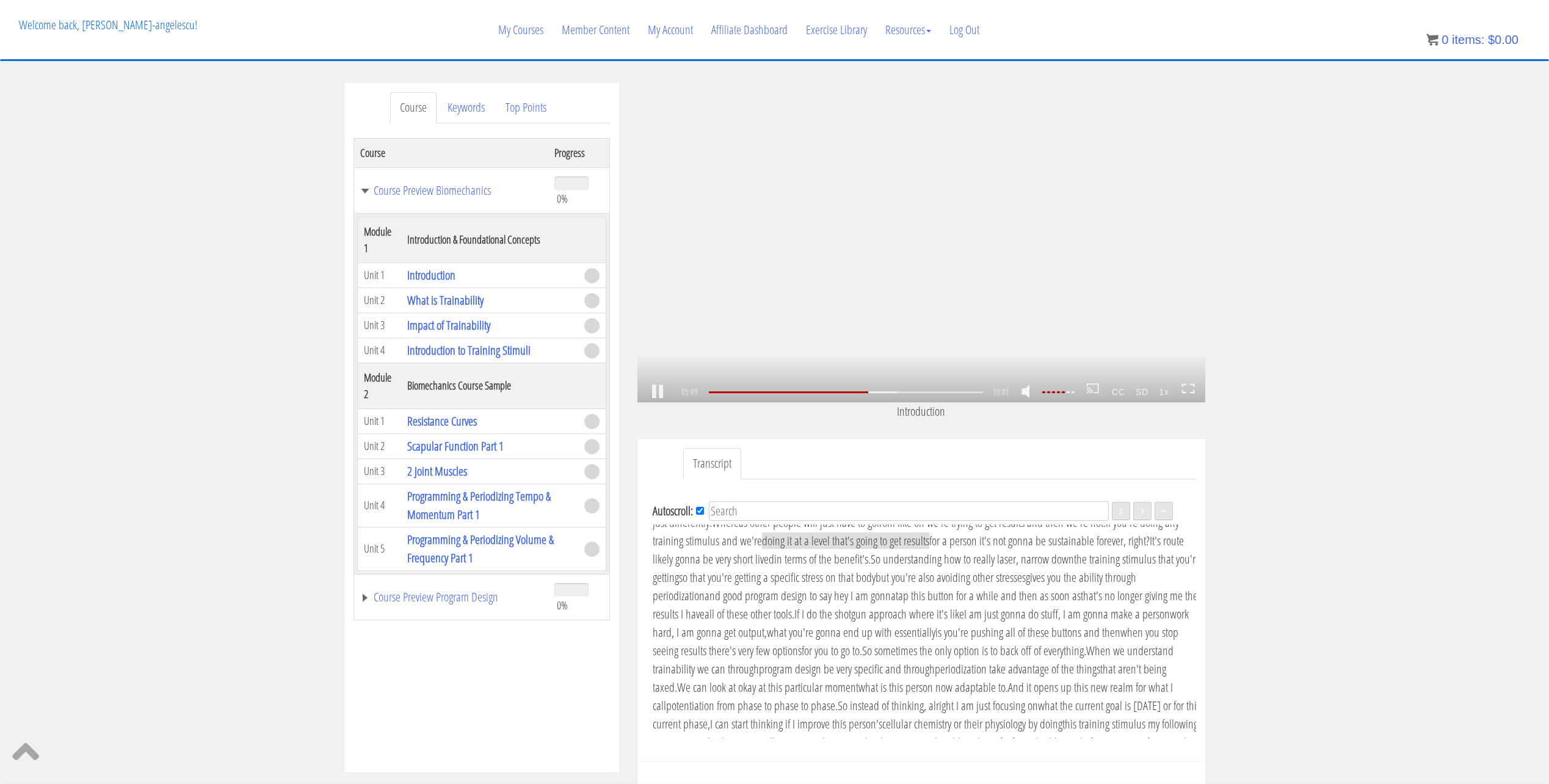
scroll to position [767, 0]
click at [657, 392] on link at bounding box center [657, 392] width 21 height 0
